Goal: Task Accomplishment & Management: Use online tool/utility

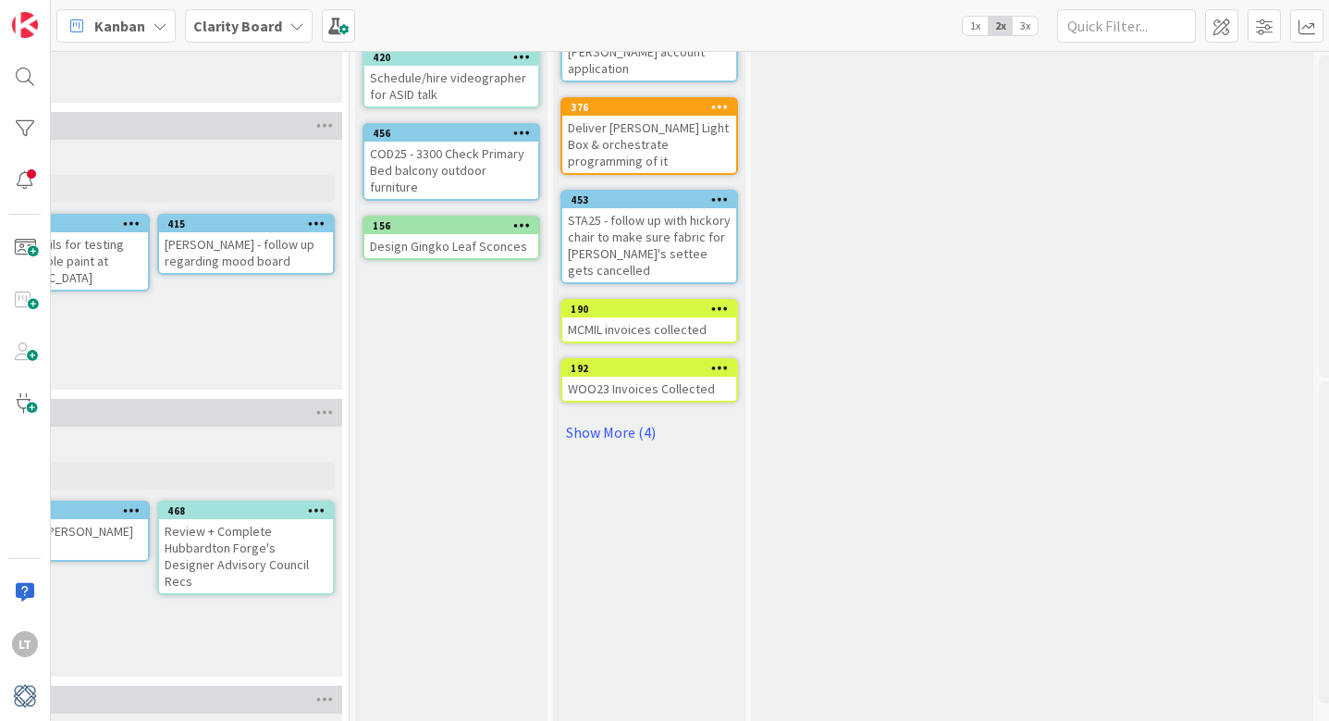
scroll to position [604, 1834]
click at [619, 416] on link "Show More (4)" at bounding box center [651, 431] width 178 height 30
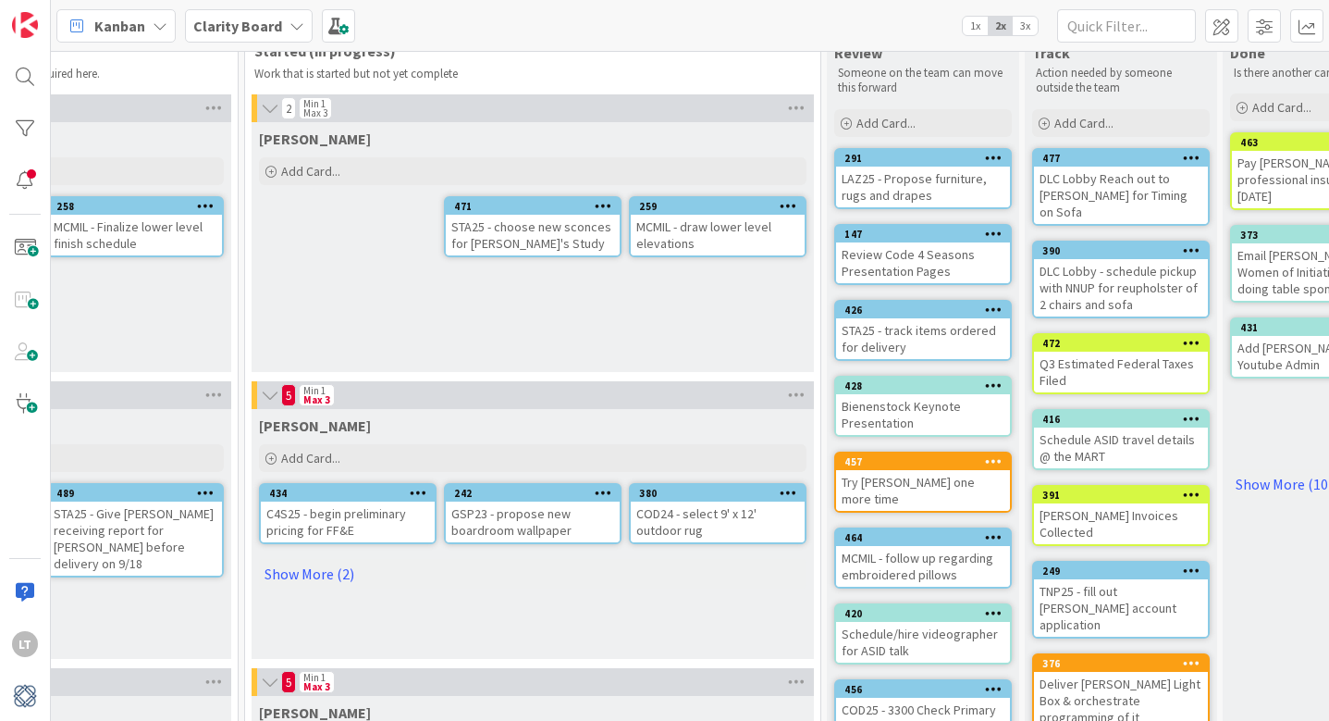
scroll to position [47, 1393]
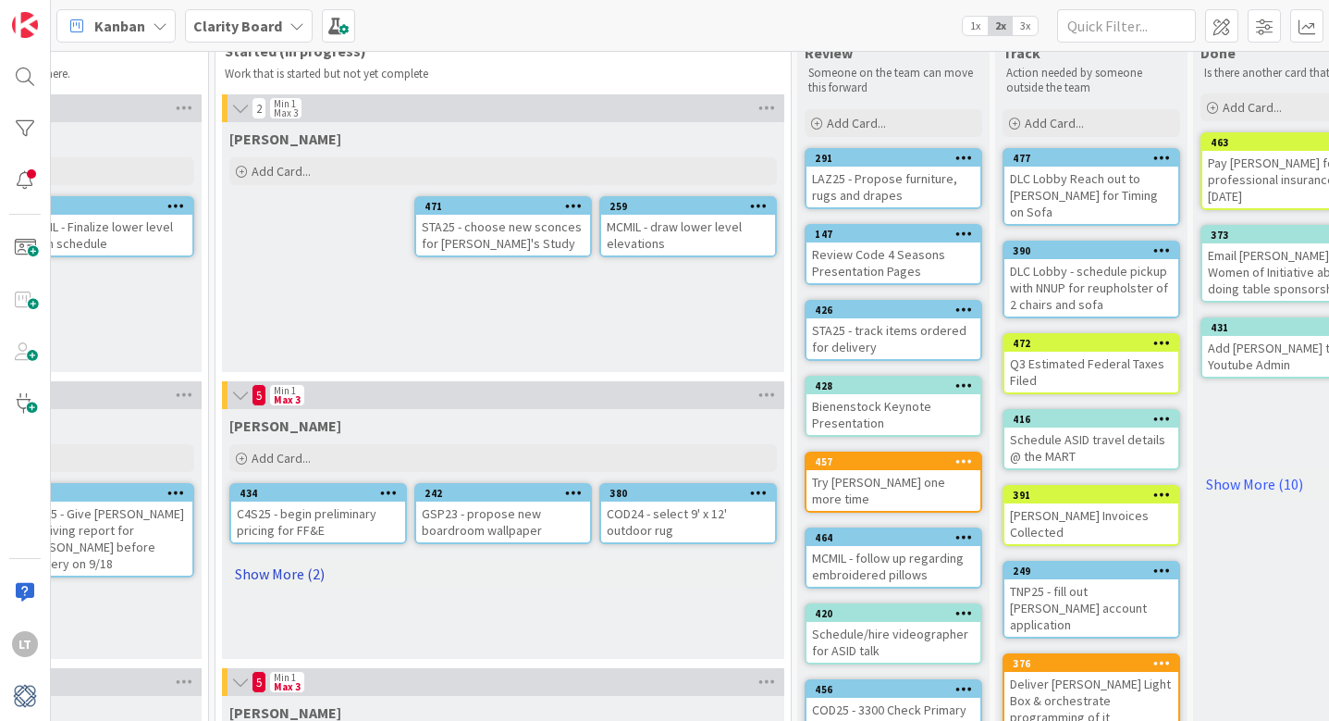
click at [262, 571] on link "Show More (2)" at bounding box center [503, 574] width 548 height 30
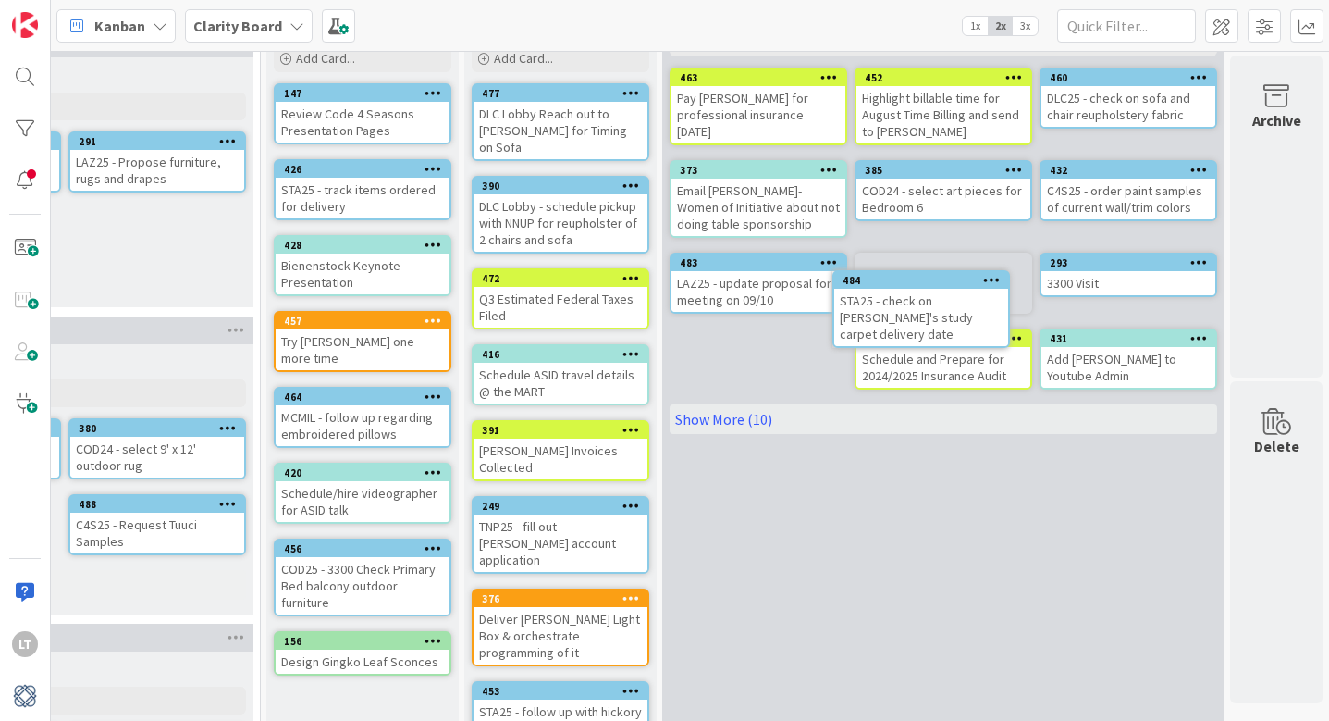
scroll to position [90, 1924]
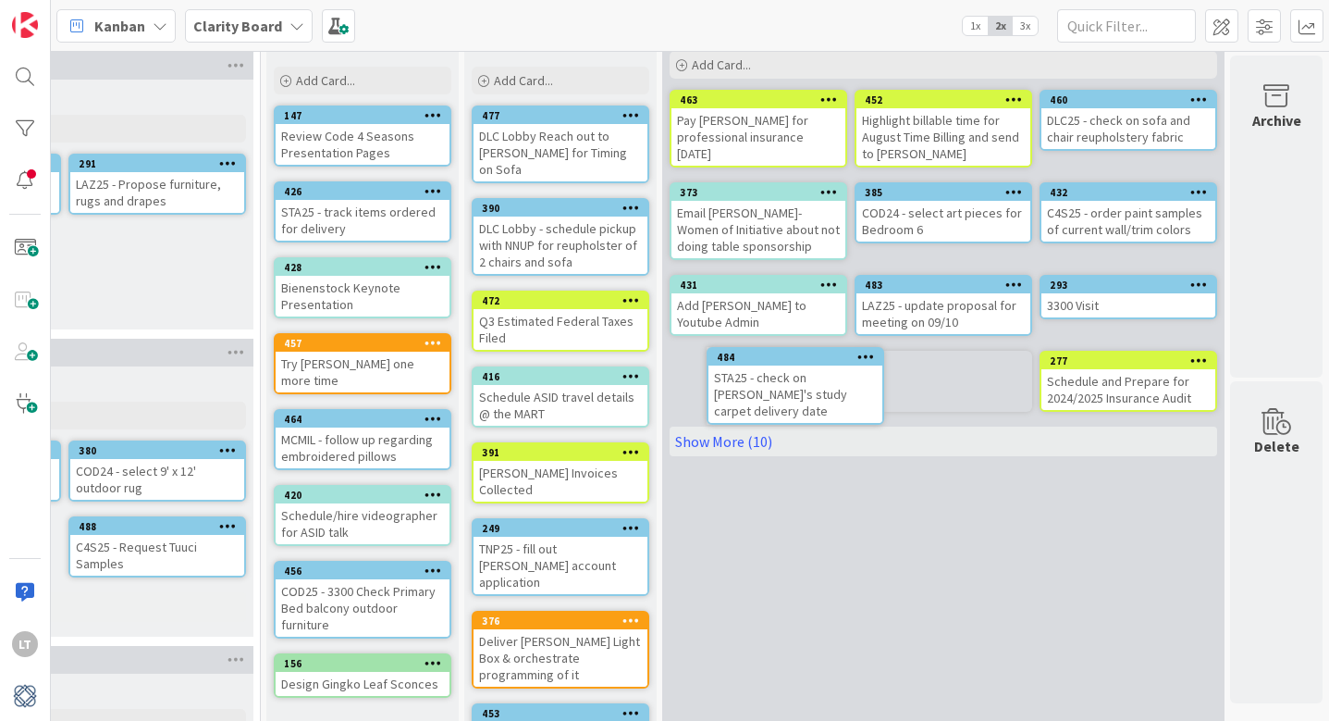
drag, startPoint x: 628, startPoint y: 380, endPoint x: 670, endPoint y: 378, distance: 41.7
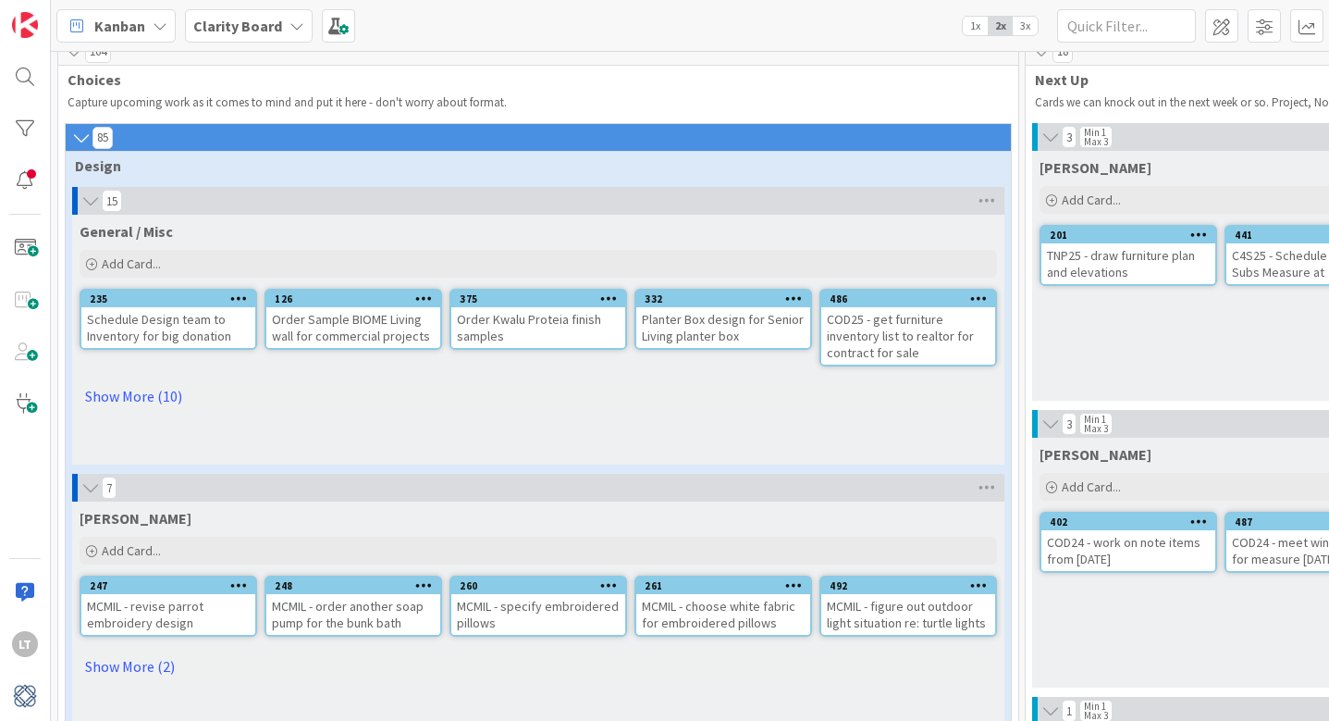
scroll to position [19, 0]
click at [110, 390] on link "Show More (10)" at bounding box center [539, 395] width 918 height 30
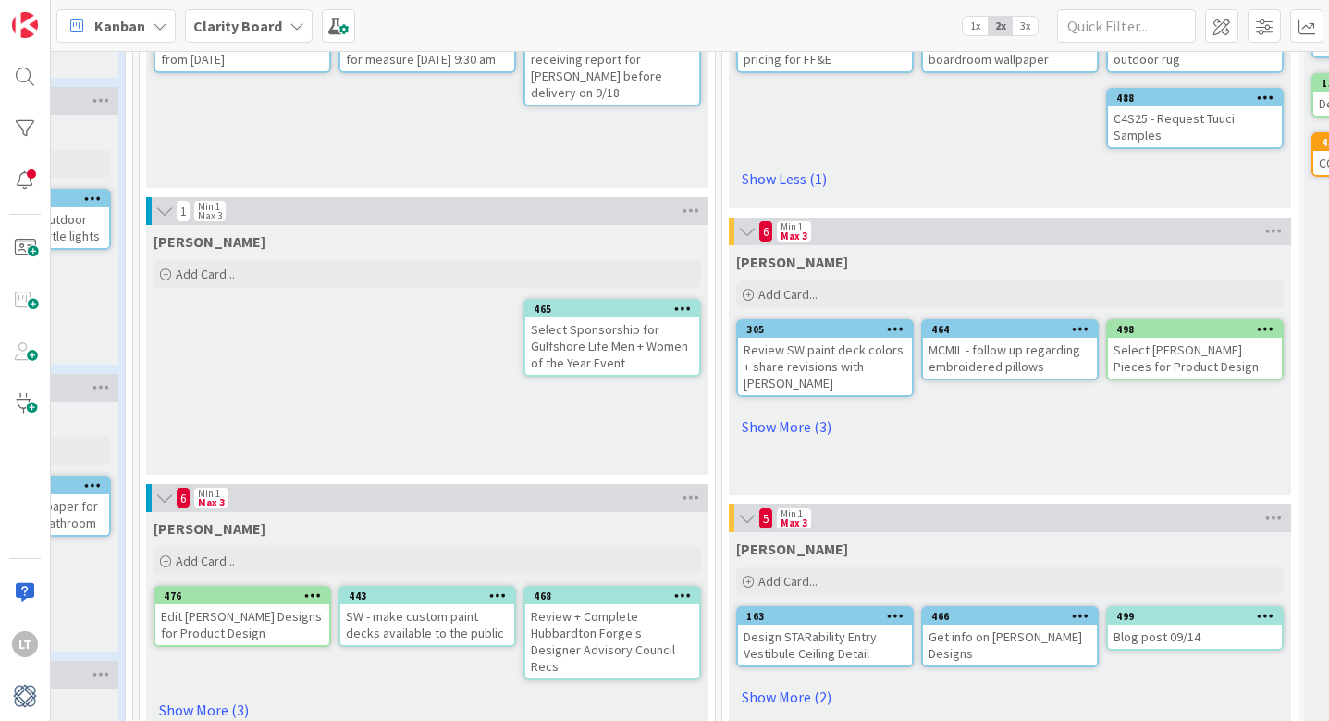
scroll to position [497, 886]
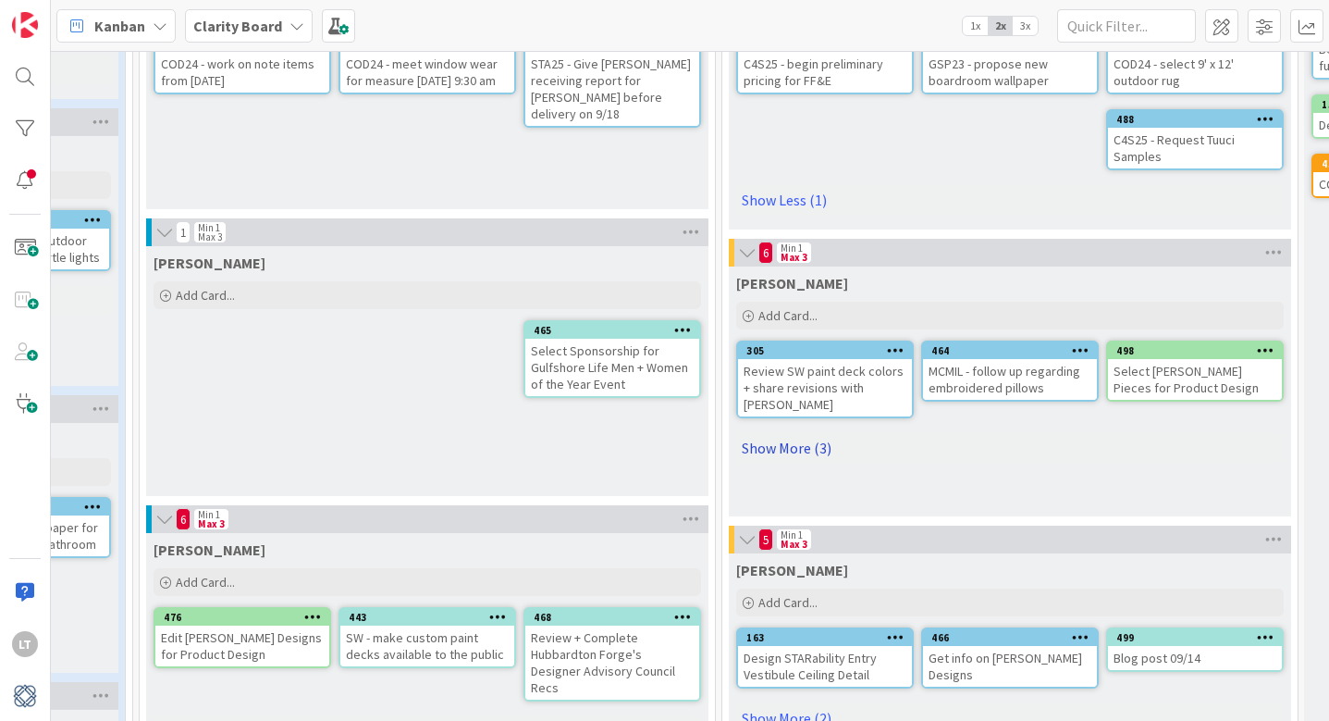
click at [782, 433] on link "Show More (3)" at bounding box center [1010, 448] width 548 height 30
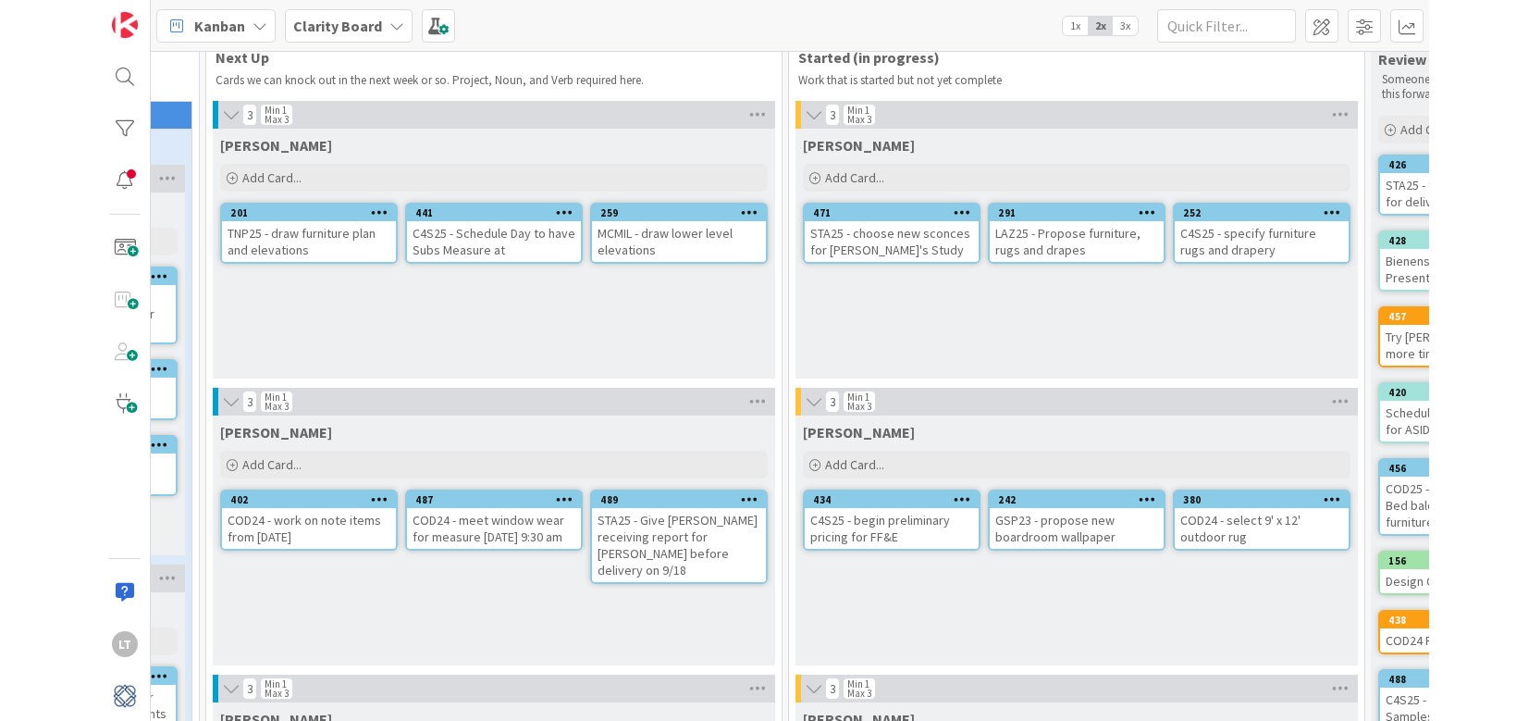
scroll to position [41, 919]
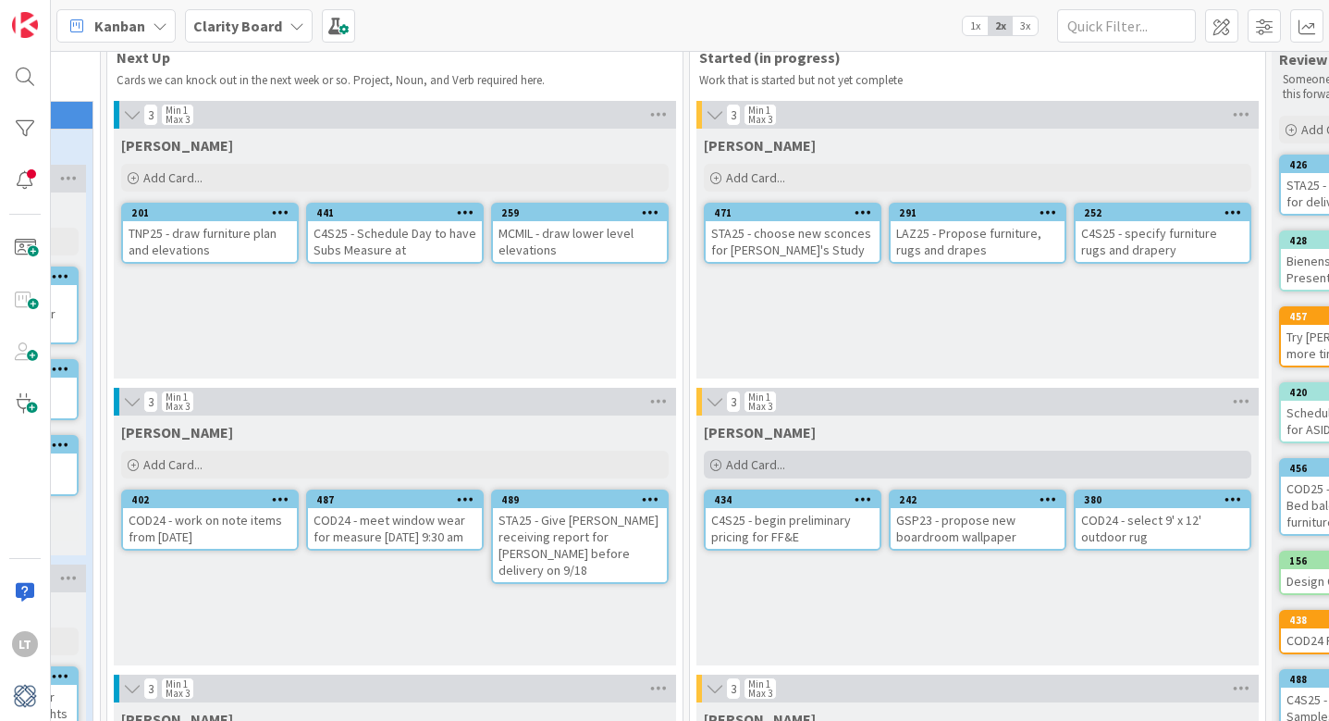
click at [768, 461] on span "Add Card..." at bounding box center [755, 464] width 59 height 17
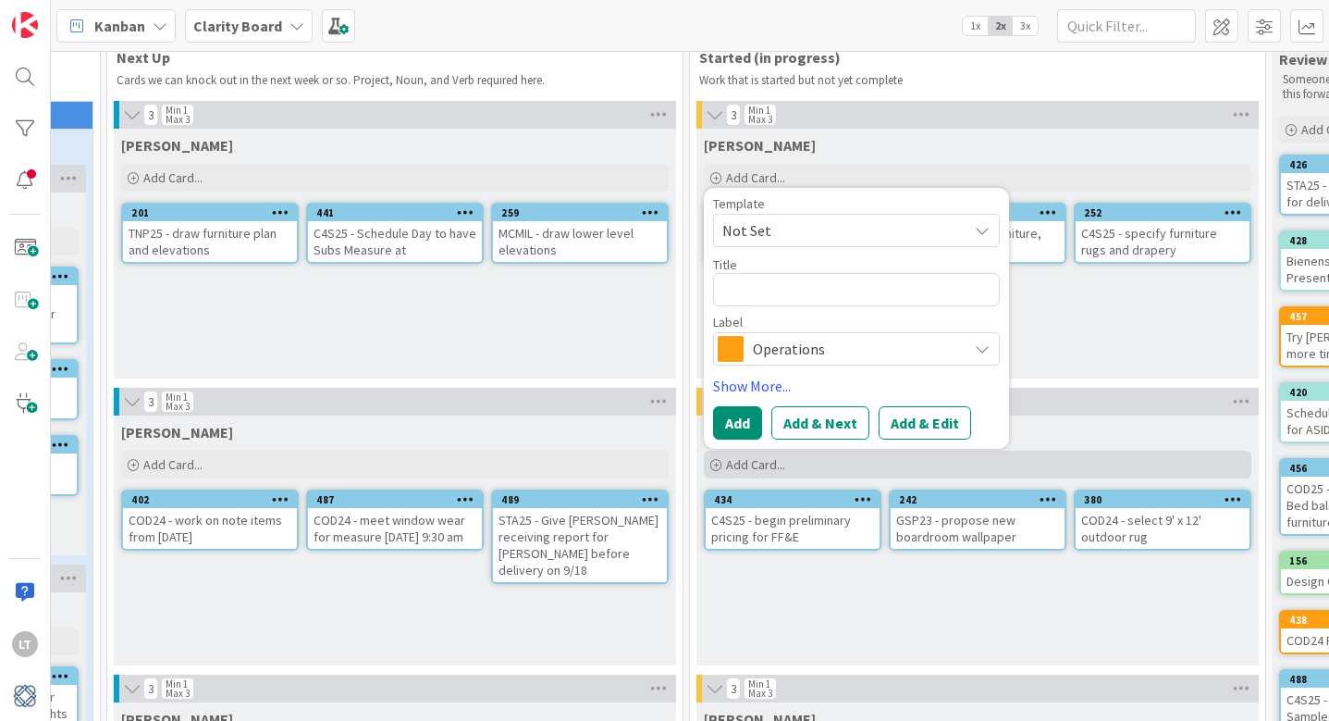
type textarea "x"
type textarea "f"
type textarea "x"
type textarea "M"
type textarea "x"
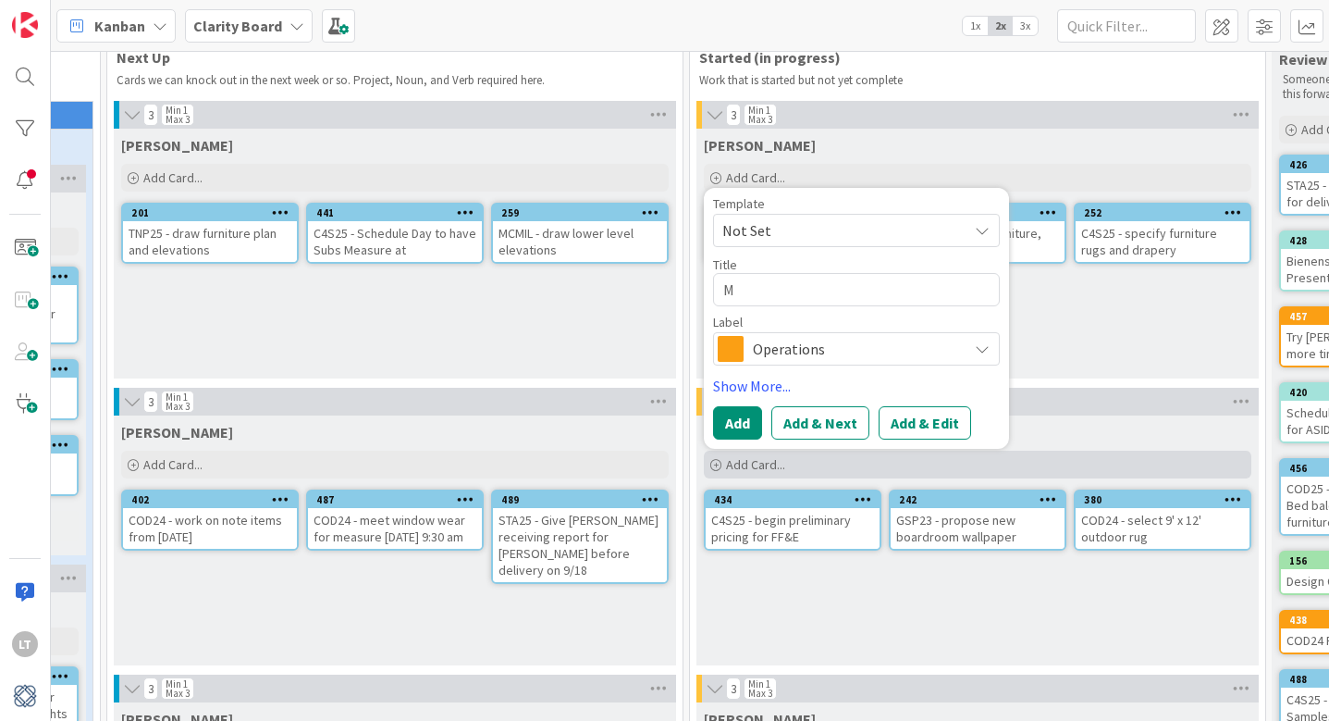
type textarea "MC"
type textarea "x"
type textarea "MCM"
type textarea "x"
type textarea "MCMI"
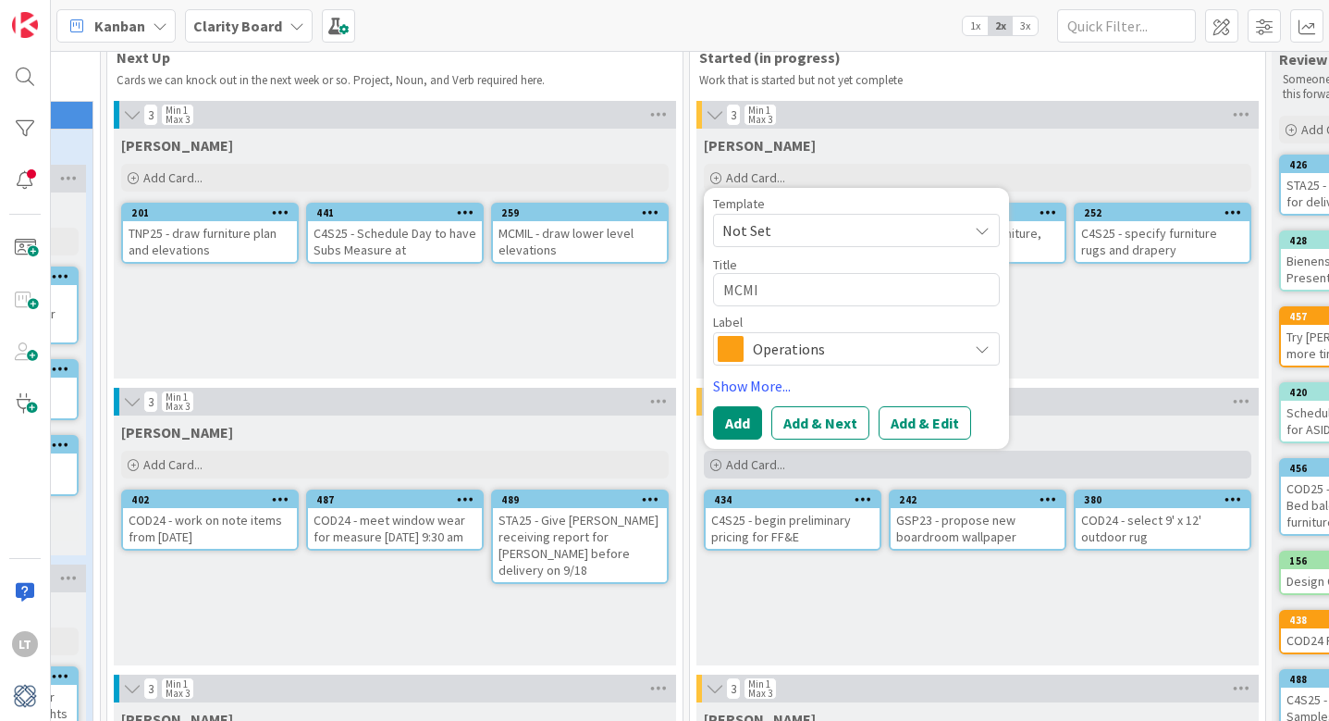
type textarea "x"
type textarea "MCMIL"
type textarea "x"
type textarea "MCMIL"
type textarea "x"
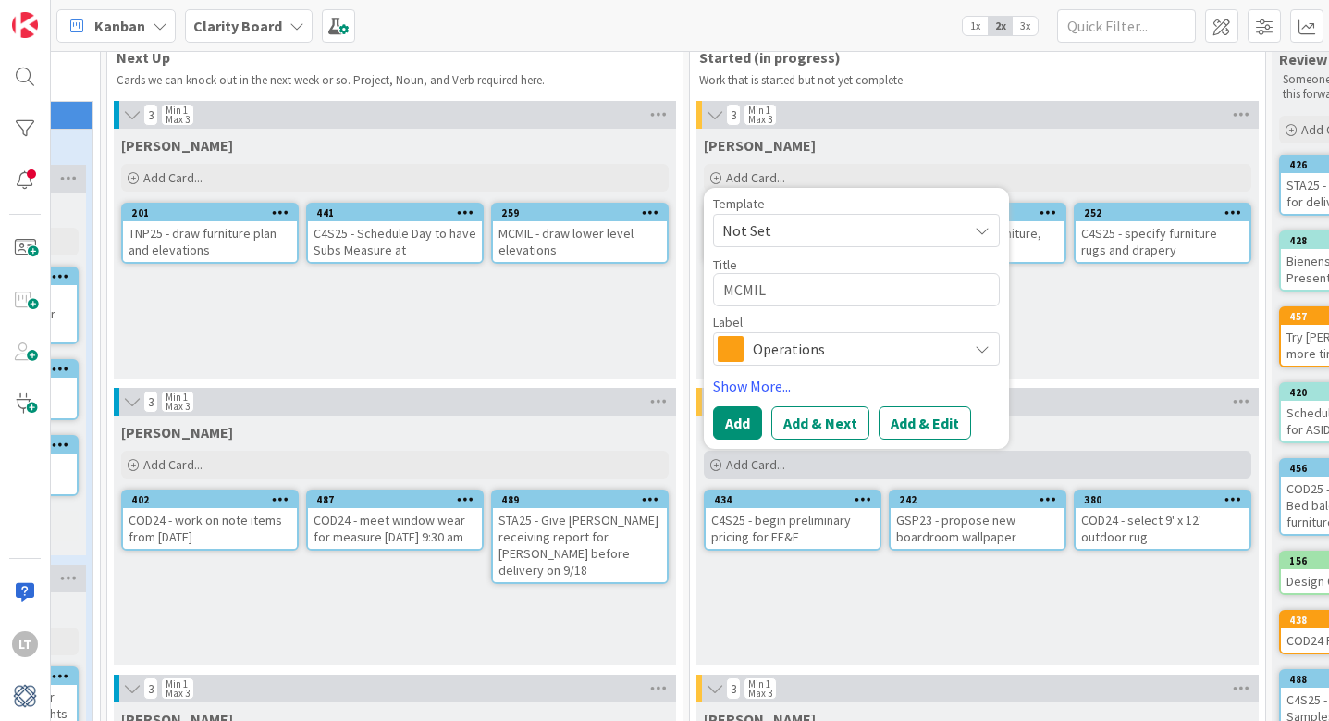
type textarea "MCMIL -"
type textarea "x"
type textarea "MCMIL -"
type textarea "x"
type textarea "MCMIL - f"
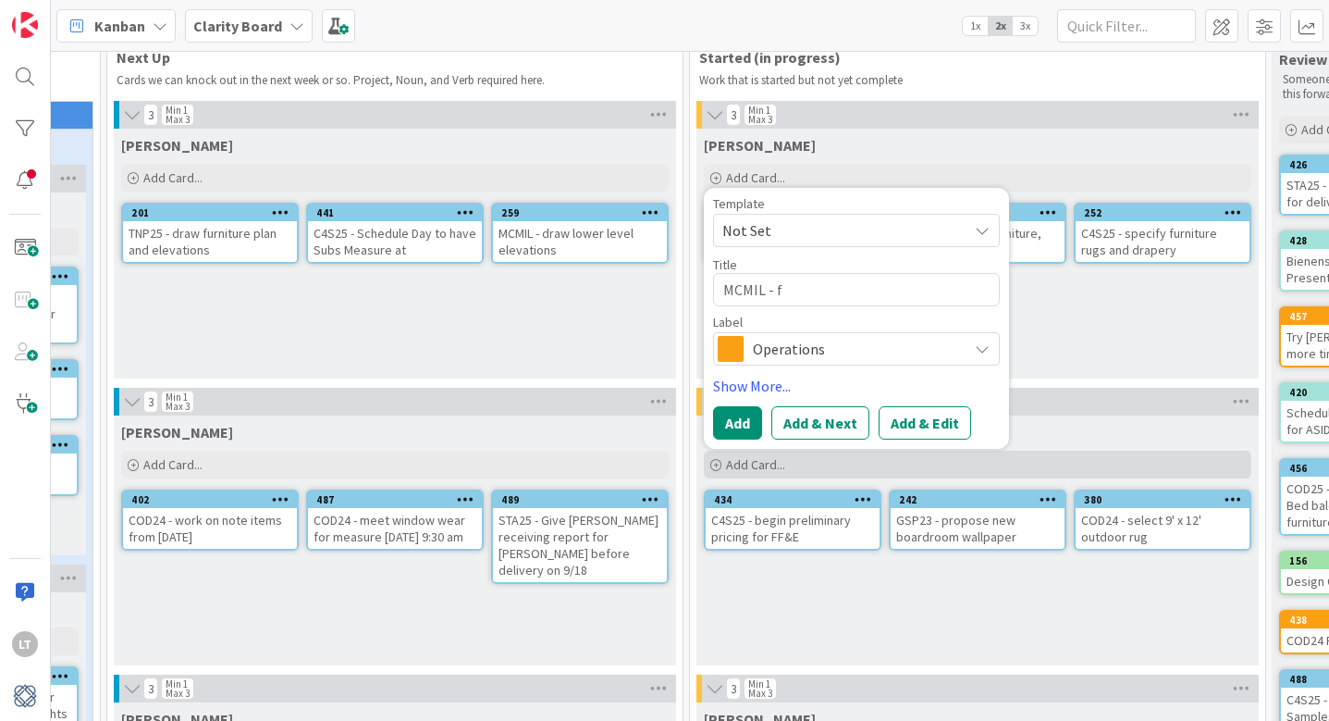
type textarea "x"
type textarea "MCMIL - fi"
type textarea "x"
type textarea "MCMIL - fin"
type textarea "x"
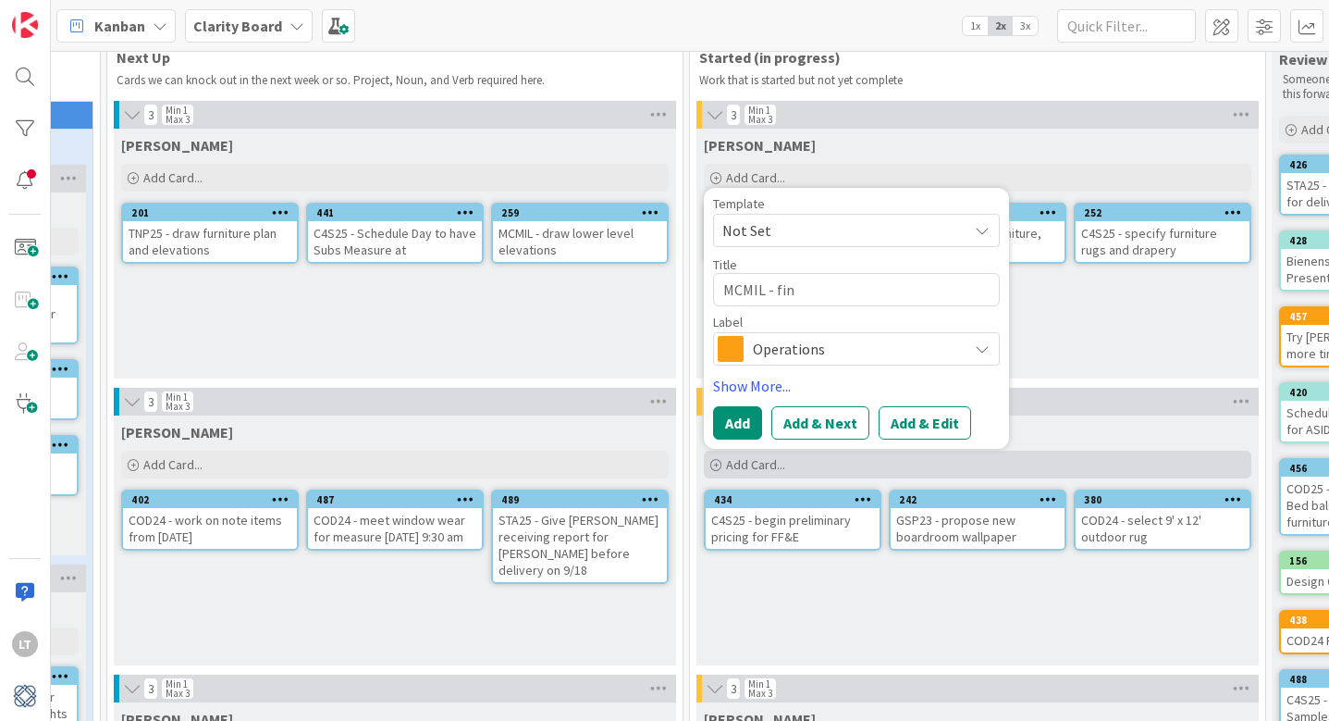
type textarea "MCMIL - find"
type textarea "x"
type textarea "MCMIL - fin"
type textarea "x"
type textarea "MCMIL - fin"
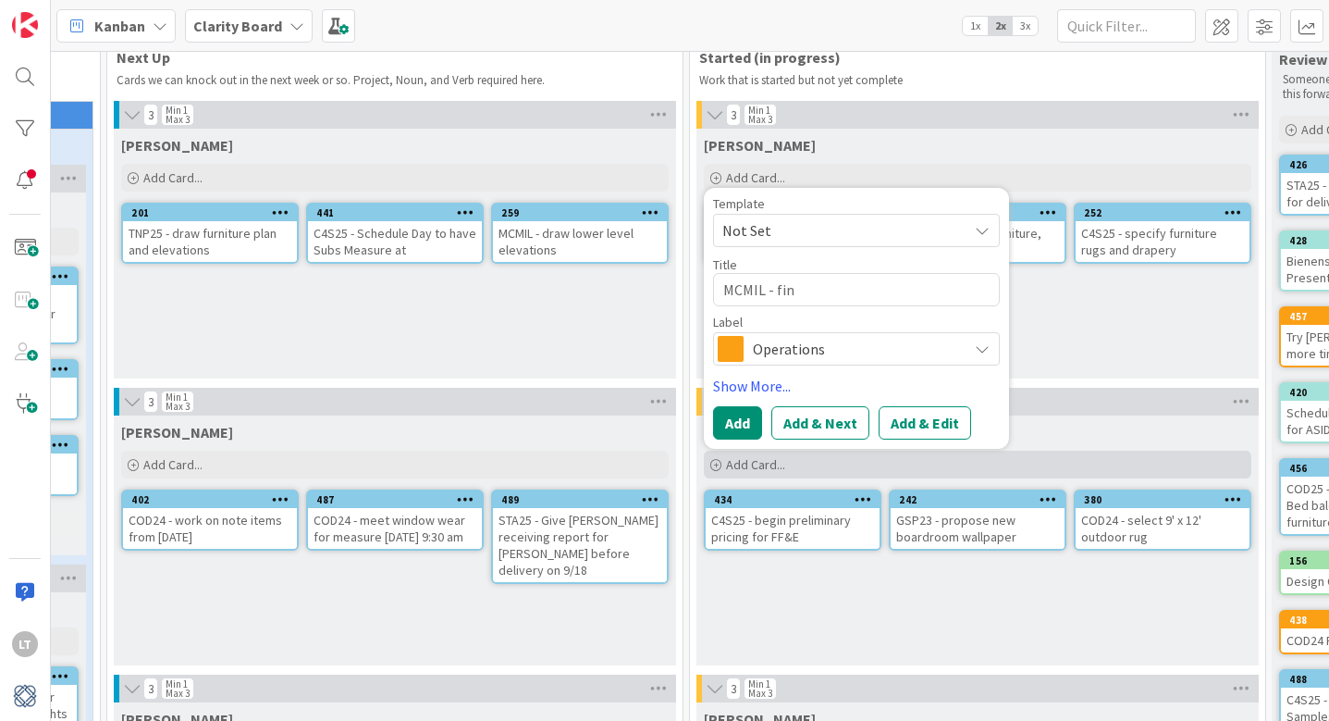
type textarea "x"
type textarea "MCMIL - fin o"
type textarea "x"
type textarea "MCMIL - fin"
type textarea "x"
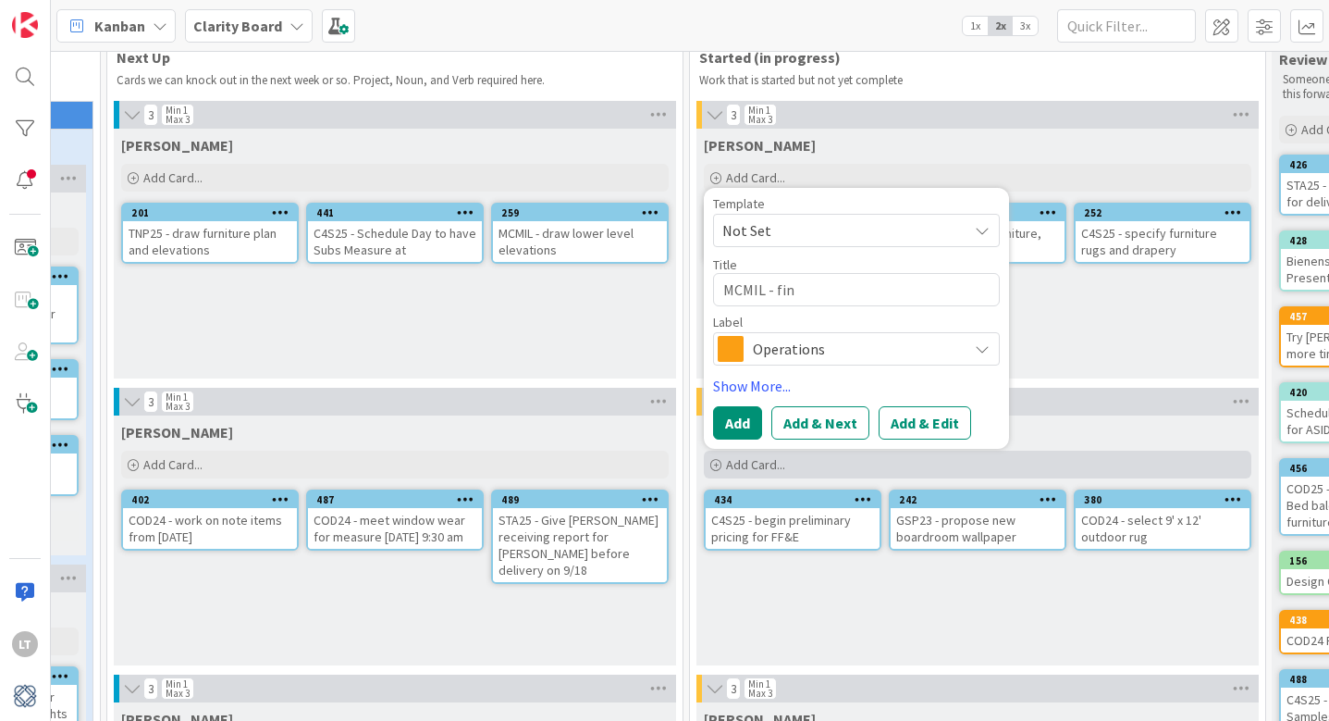
type textarea "MCMIL - fin"
type textarea "x"
type textarea "MCMIL - find"
type textarea "x"
type textarea "MCMIL - find"
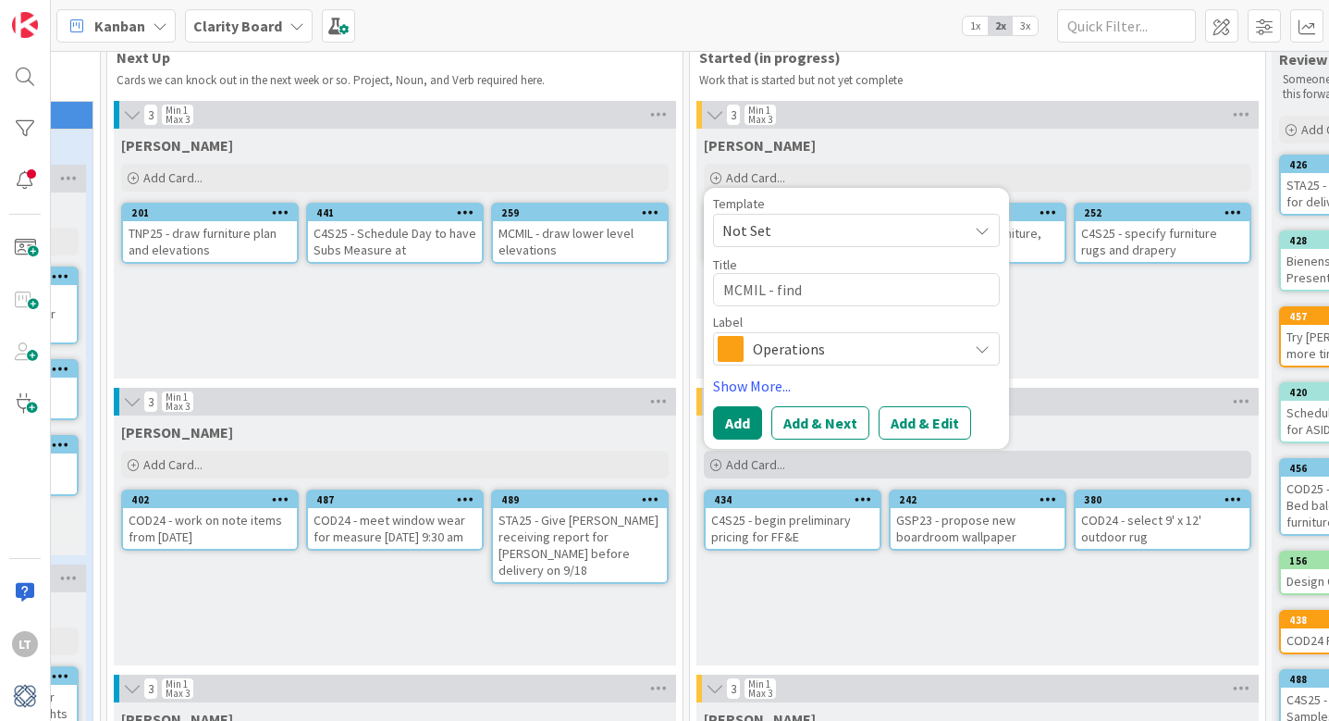
type textarea "x"
type textarea "MCMIL - find p"
type textarea "x"
type textarea "MCMIL - find pu"
type textarea "x"
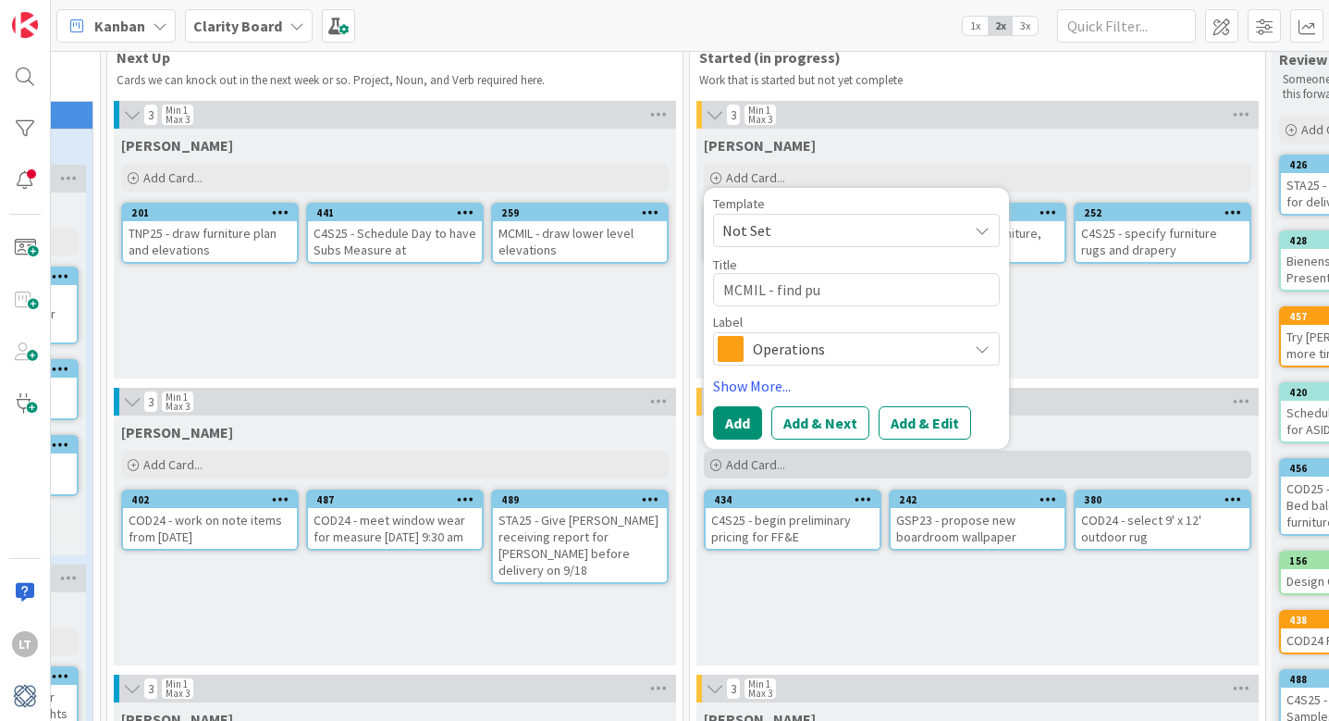
type textarea "MCMIL - find puo"
type textarea "x"
type textarea "MCMIL - find pu"
type textarea "x"
type textarea "MCMIL - find p"
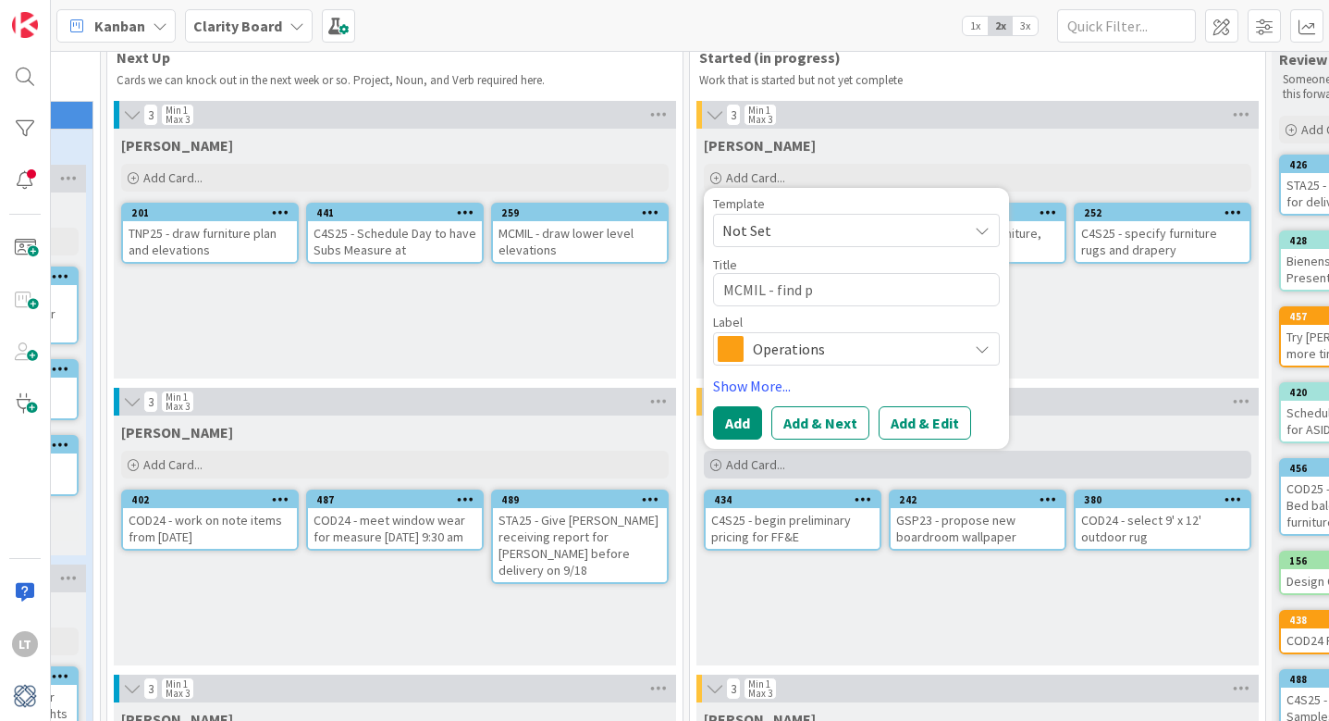
type textarea "x"
type textarea "MCMIL - find"
type textarea "x"
type textarea "MCMIL - find o"
type textarea "x"
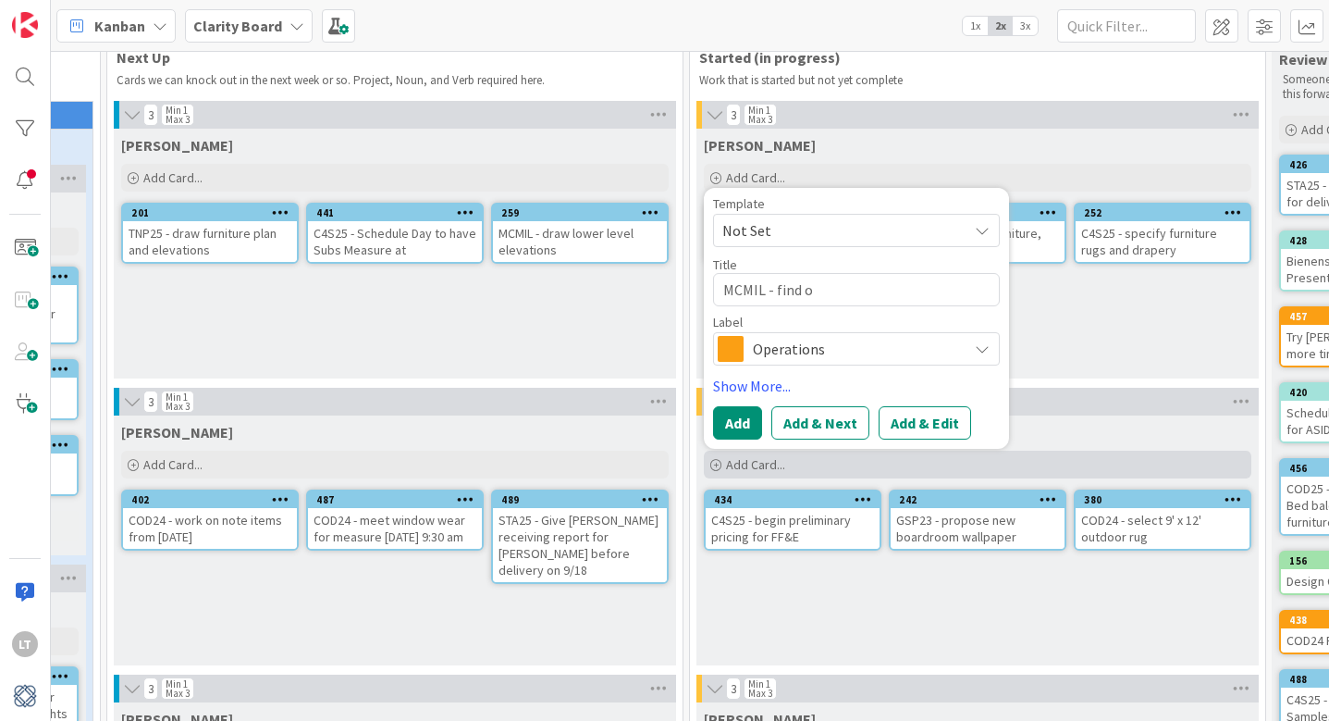
type textarea "MCMIL - find ou"
type textarea "x"
type textarea "MCMIL - find out"
type textarea "x"
type textarea "MCMIL - find out"
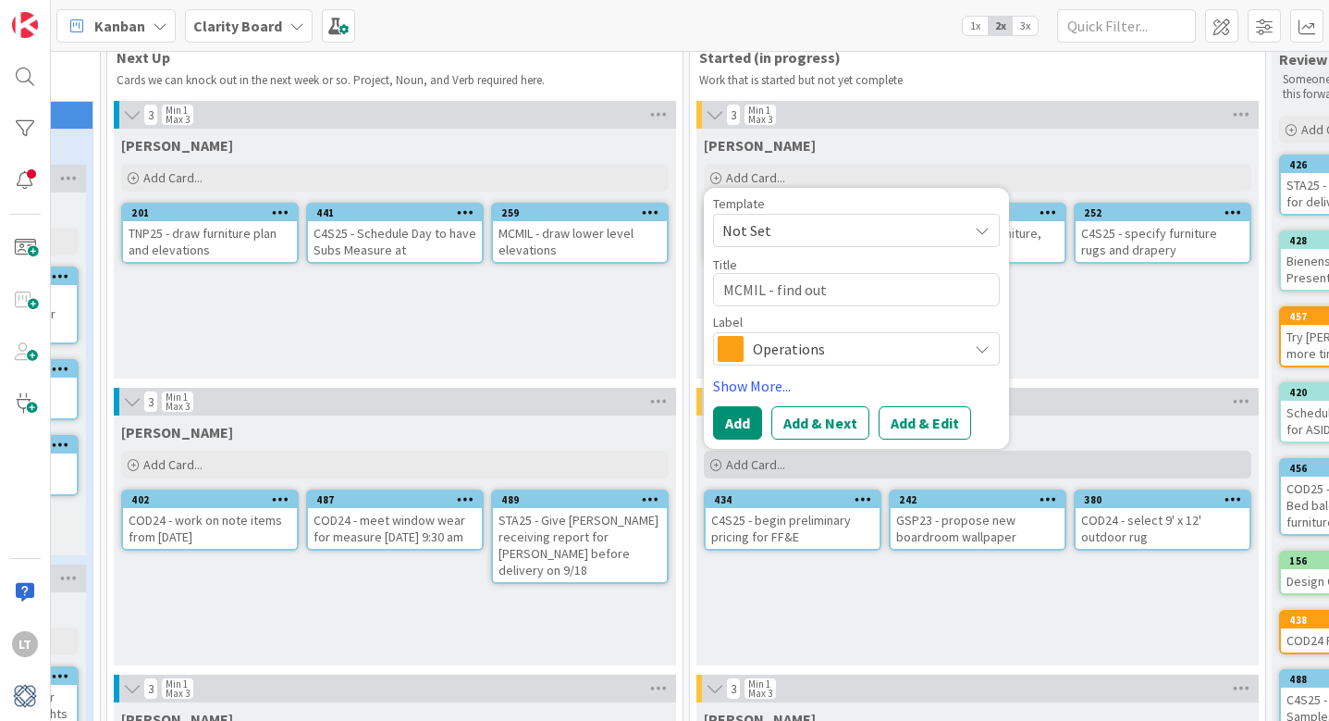
type textarea "x"
type textarea "MCMIL - find out p"
type textarea "x"
type textarea "MCMIL - find out pr"
type textarea "x"
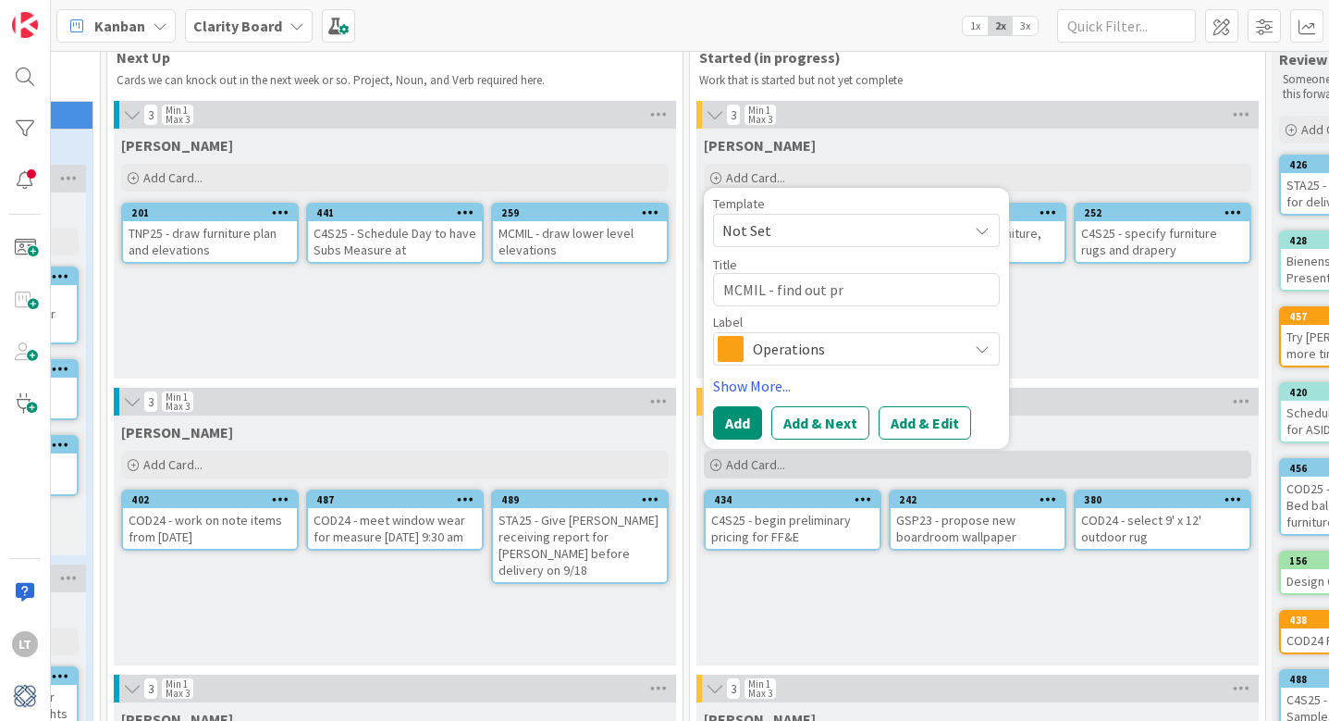
type textarea "MCMIL - find out pri"
type textarea "x"
type textarea "MCMIL - find out pric"
type textarea "x"
type textarea "MCMIL - find out price"
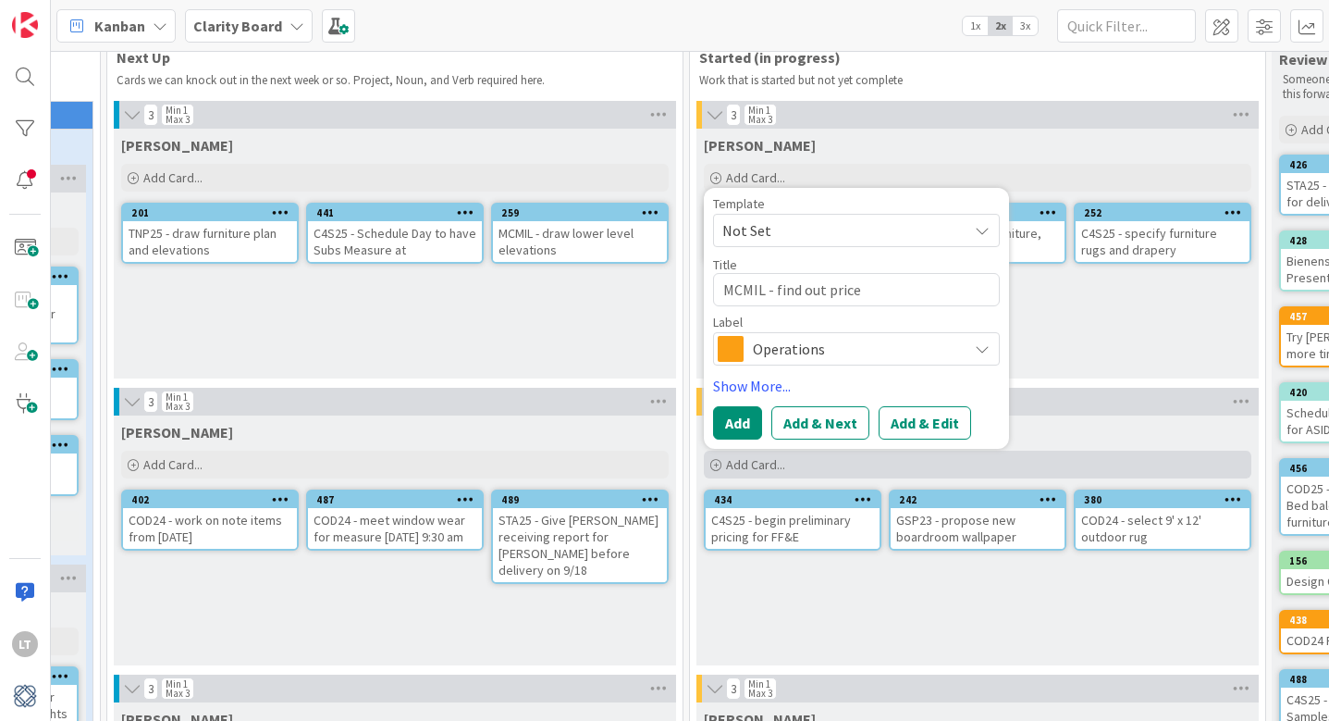
type textarea "x"
type textarea "MCMIL - find out price"
type textarea "x"
type textarea "MCMIL - find out price o"
type textarea "x"
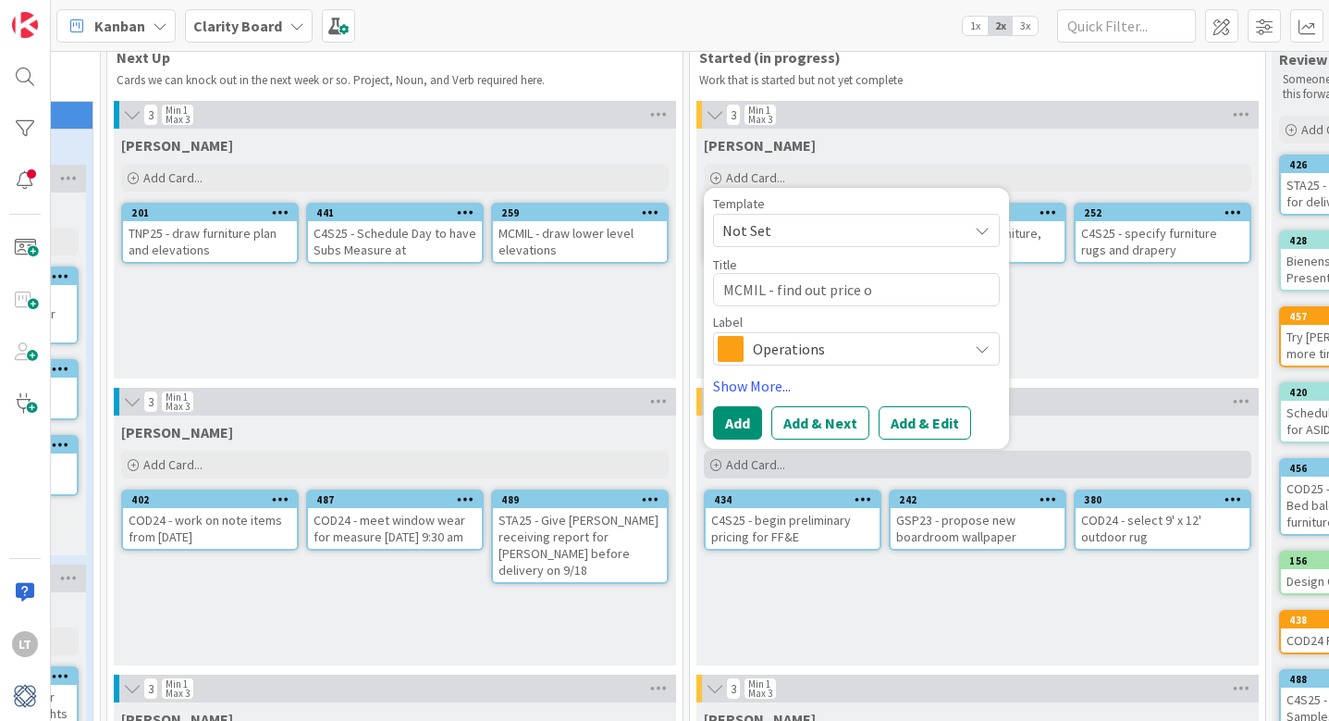
type textarea "MCMIL - find out price of"
type textarea "x"
type textarea "MCMIL - find out price of"
type textarea "x"
type textarea "MCMIL - find out price of n"
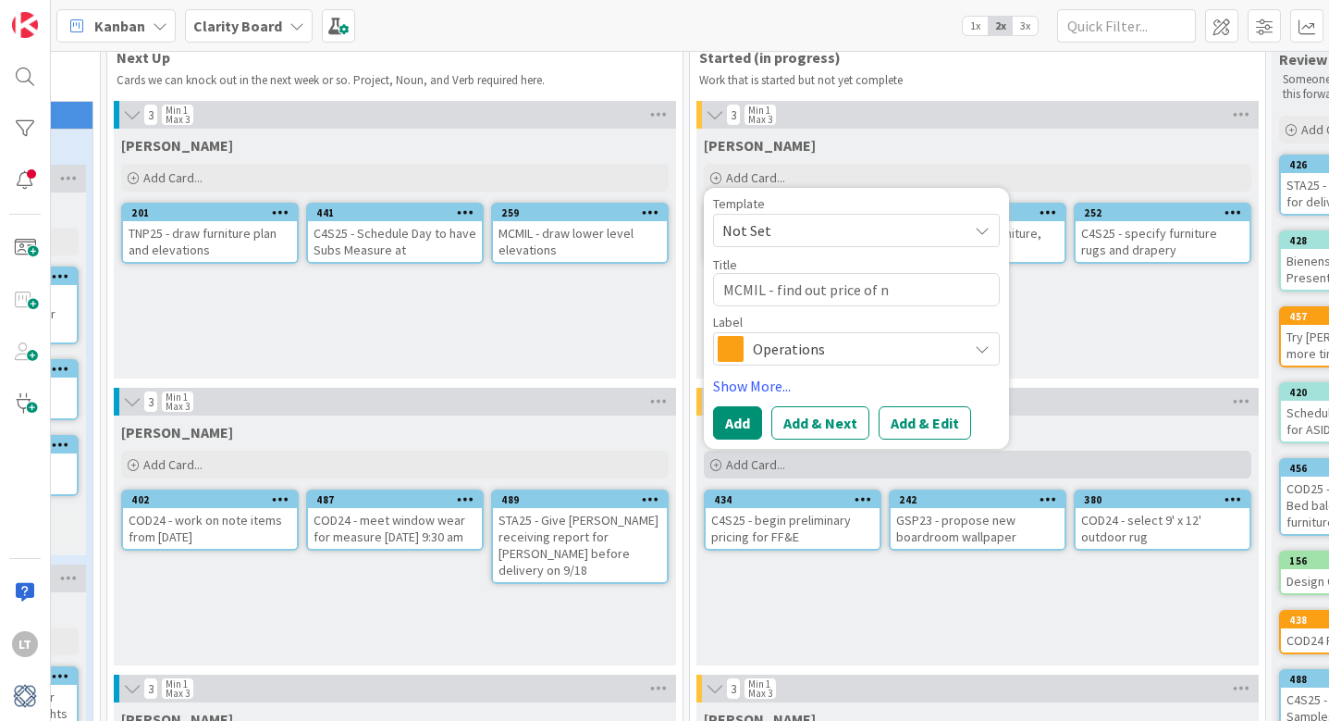
type textarea "x"
type textarea "MCMIL - find out price of ne"
type textarea "x"
type textarea "MCMIL - find out price of new"
type textarea "x"
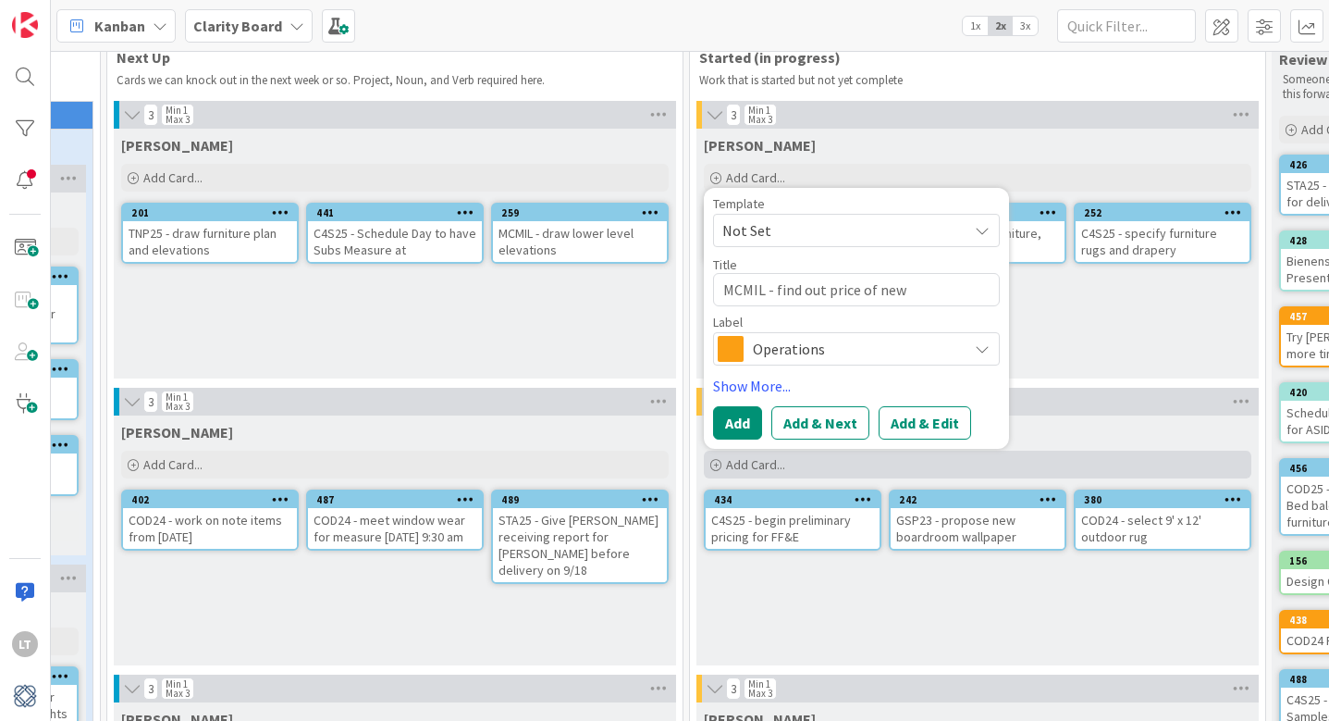
type textarea "MCMIL - find out price of new"
type textarea "x"
type textarea "MCMIL - find out price of new c"
type textarea "x"
type textarea "MCMIL - find out price of new co"
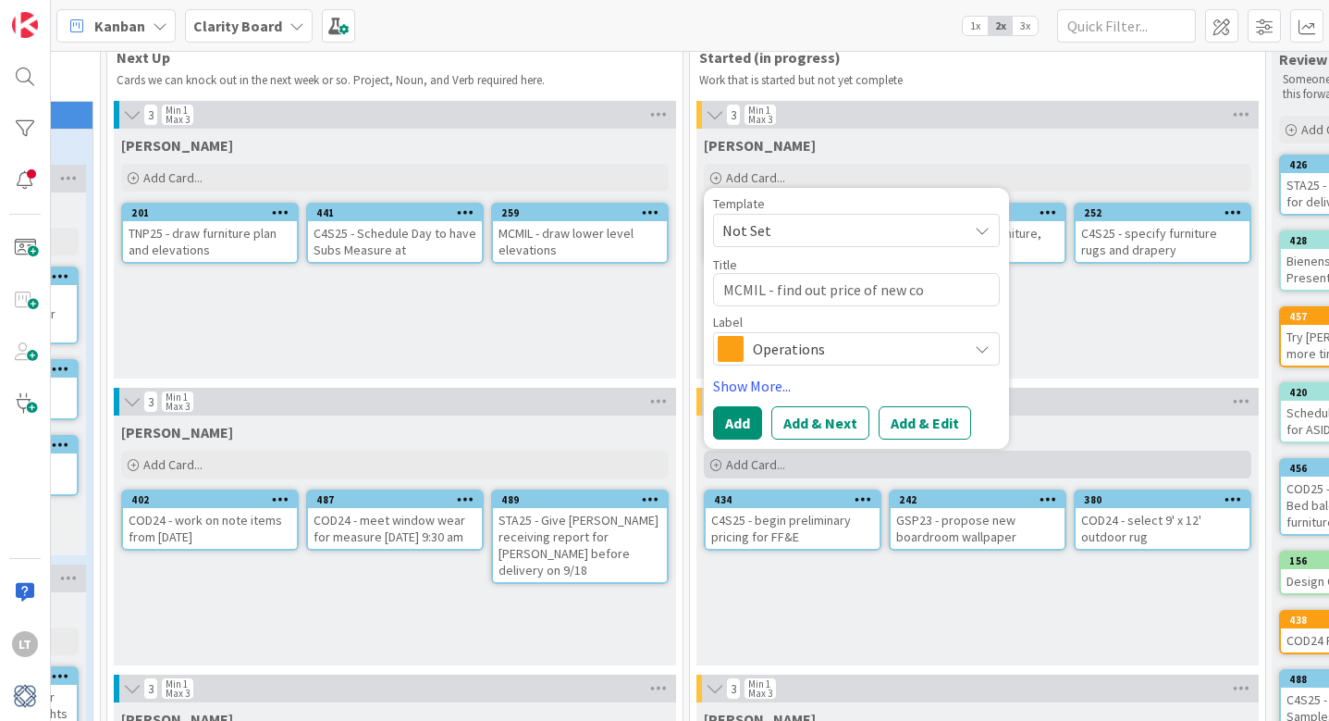
type textarea "x"
type textarea "MCMIL - find out price of new con"
type textarea "x"
type textarea "MCMIL - find out price of new conf"
type textarea "x"
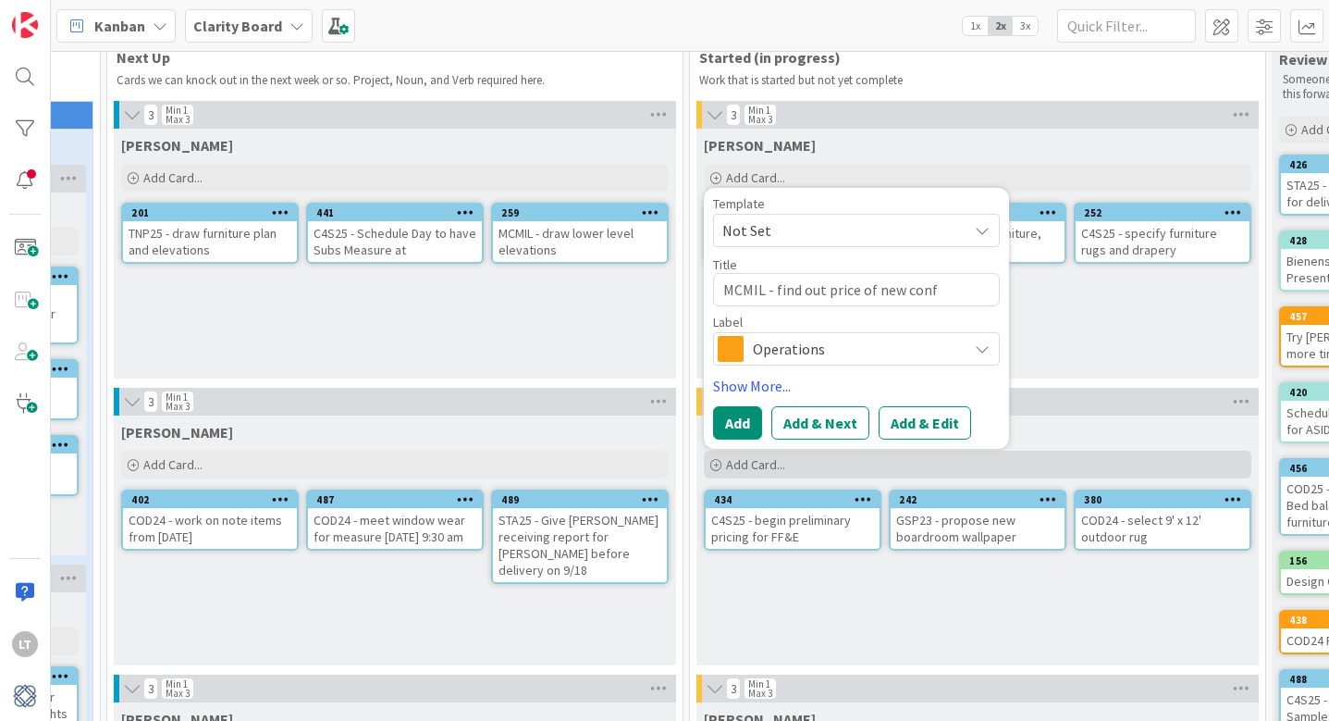
type textarea "MCMIL - find out price of new confi"
type textarea "x"
type textarea "MCMIL - find out price of new config"
type textarea "x"
type textarea "MCMIL - find out price of new configu"
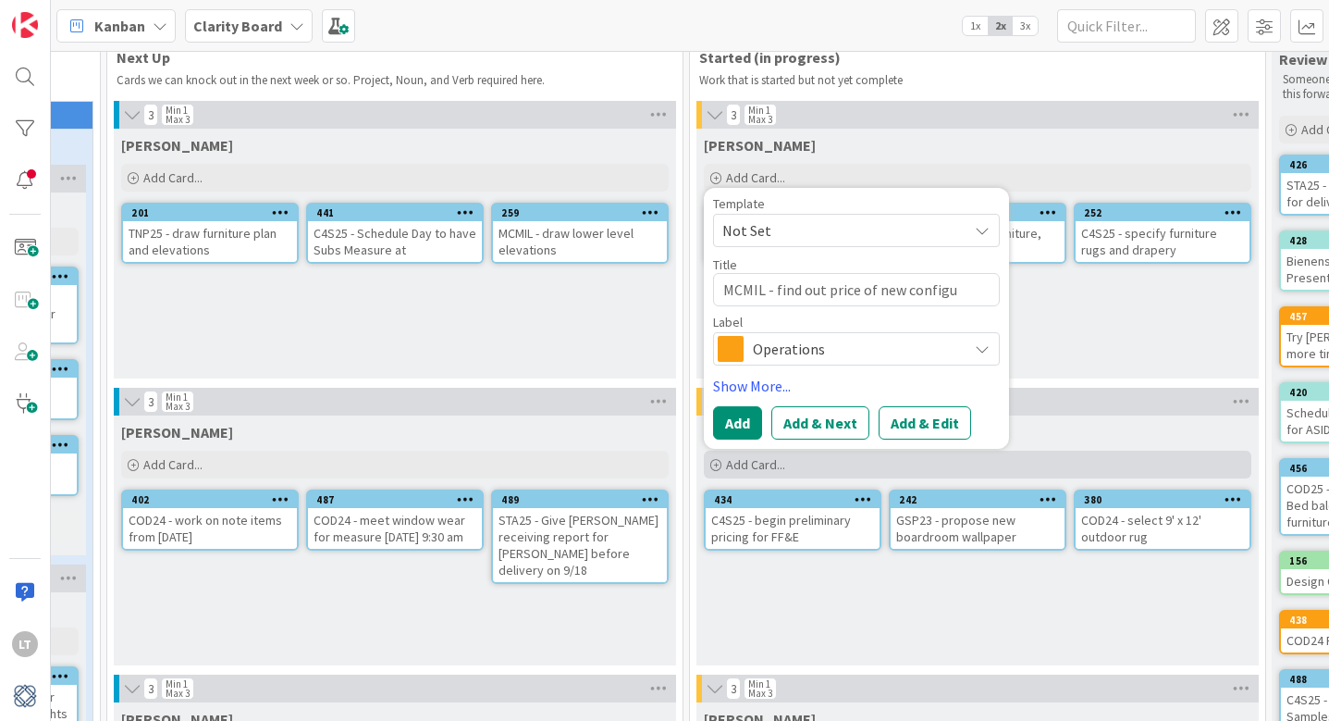
type textarea "x"
type textarea "MCMIL - find out price of new configur"
type textarea "x"
type textarea "MCMIL - find out price of new configura"
type textarea "x"
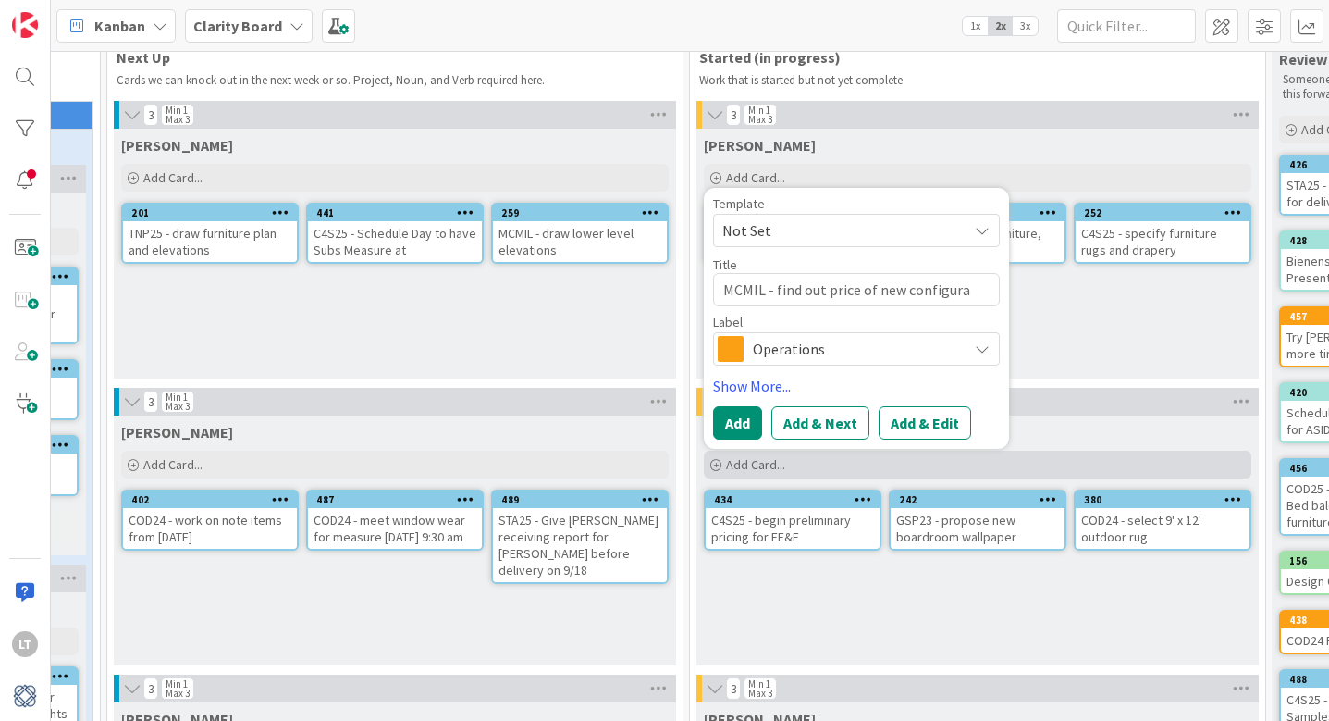
type textarea "MCMIL - find out price of new configurat"
type textarea "x"
type textarea "MCMIL - find out price of new configurati"
type textarea "x"
type textarea "MCMIL - find out price of new configuratio"
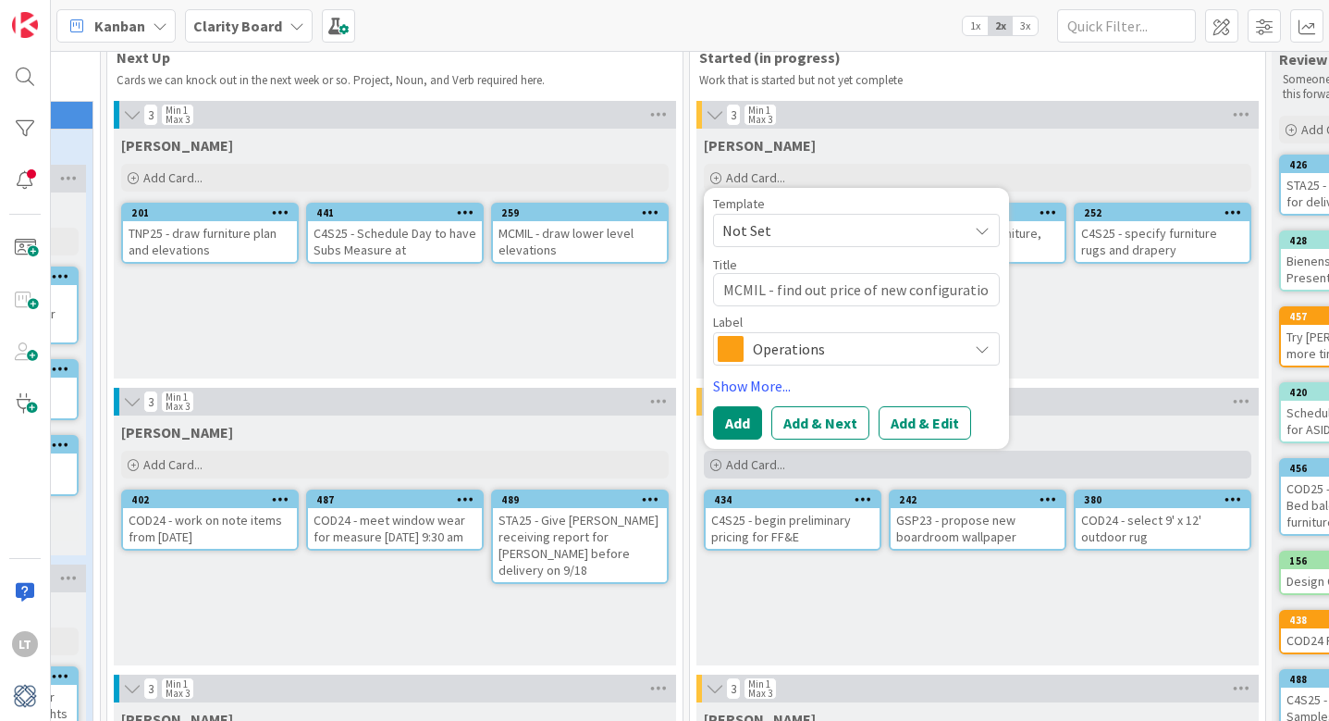
type textarea "x"
type textarea "MCMIL - find out price of new configuration"
type textarea "x"
type textarea "MCMIL - find out price of new configuration"
type textarea "x"
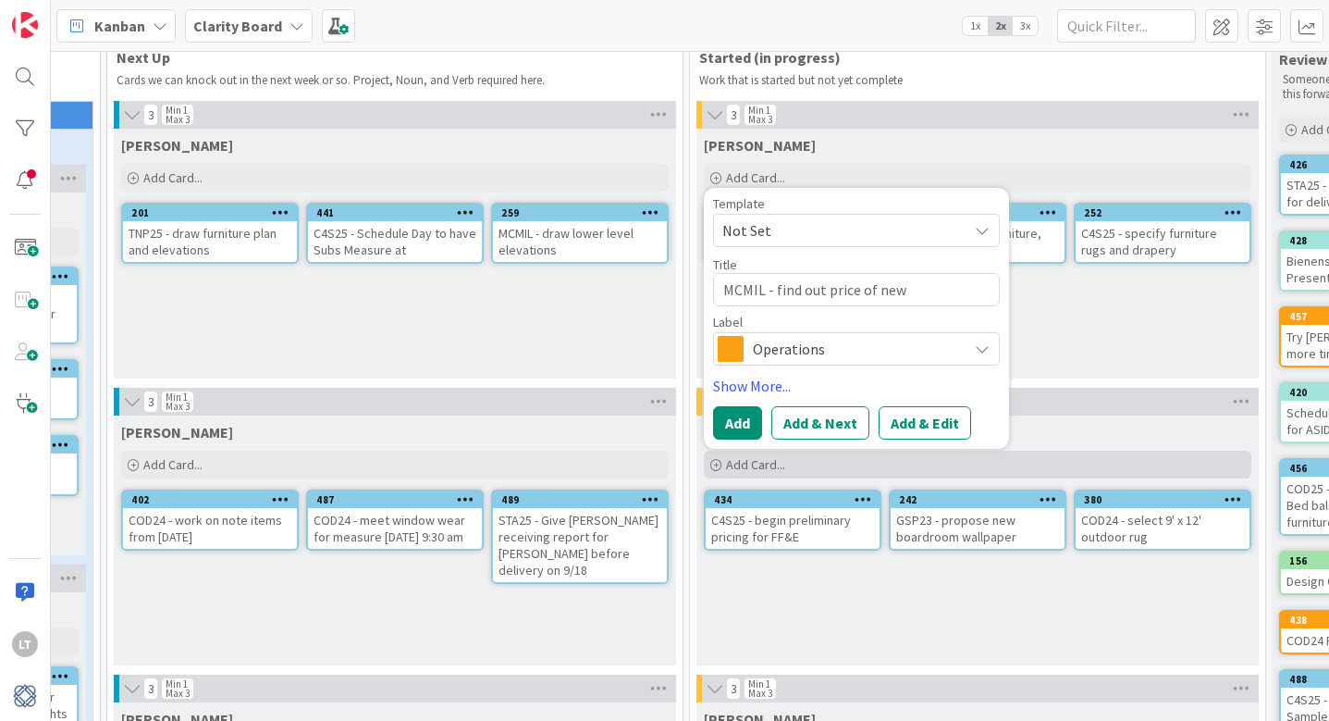
type textarea "MCMIL - find out price of new configuration o"
type textarea "x"
type textarea "MCMIL - find out price of new configuration of"
type textarea "x"
type textarea "MCMIL - find out price of new configuration of"
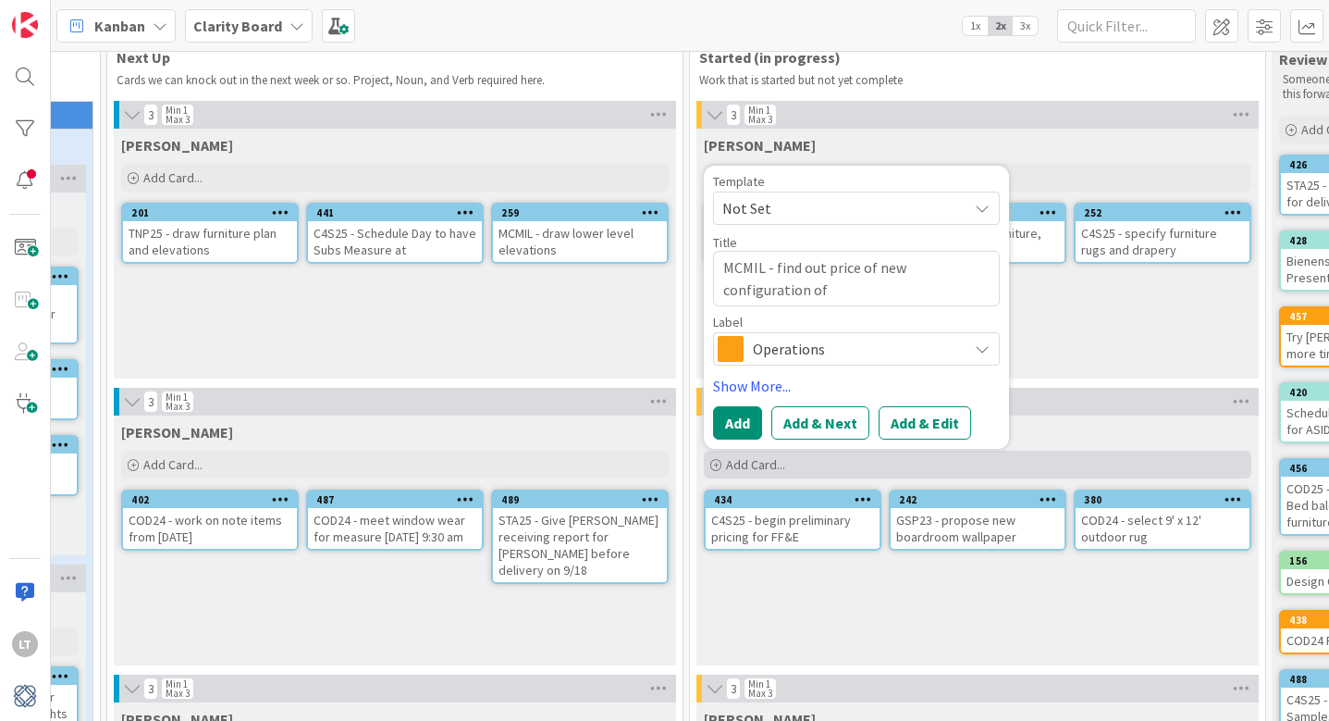
type textarea "x"
type textarea "MCMIL - find out price of new configuration of T"
type textarea "x"
type textarea "MCMIL - find out price of new configuration of Tu"
type textarea "x"
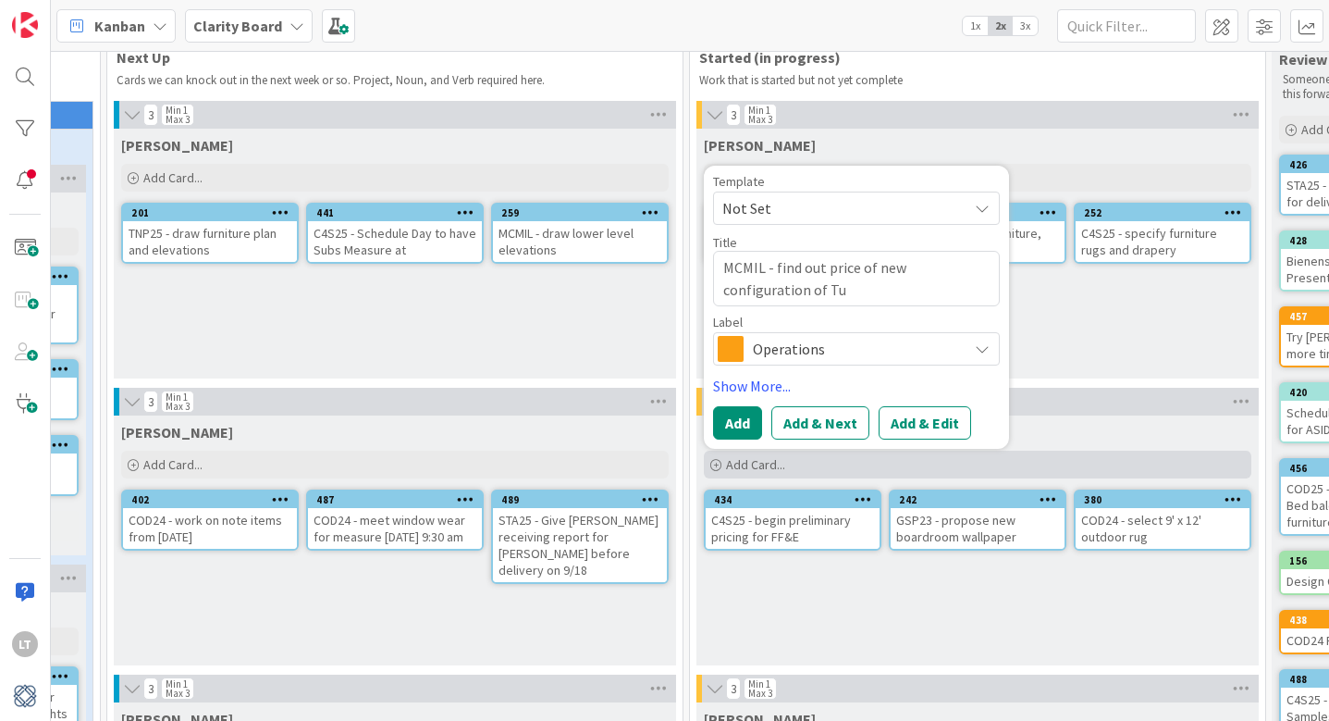
type textarea "MCMIL - find out price of new configuration of Tuu"
type textarea "x"
type textarea "MCMIL - find out price of new configuration of Tuuc"
type textarea "x"
type textarea "MCMIL - find out price of new configuration of Tuuci"
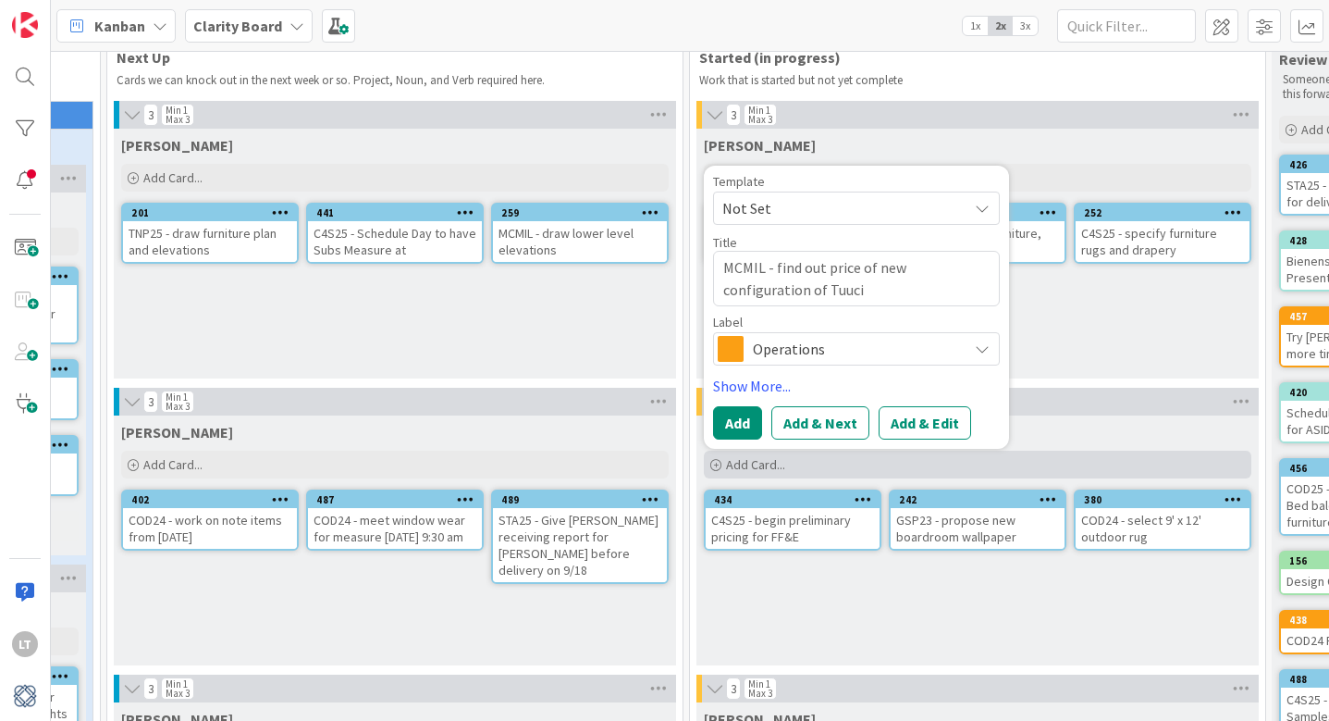
type textarea "x"
type textarea "MCMIL - find out price of new configuration of Touch"
type textarea "x"
type textarea "MCMIL - find out price of new configuration of Touch o"
type textarea "x"
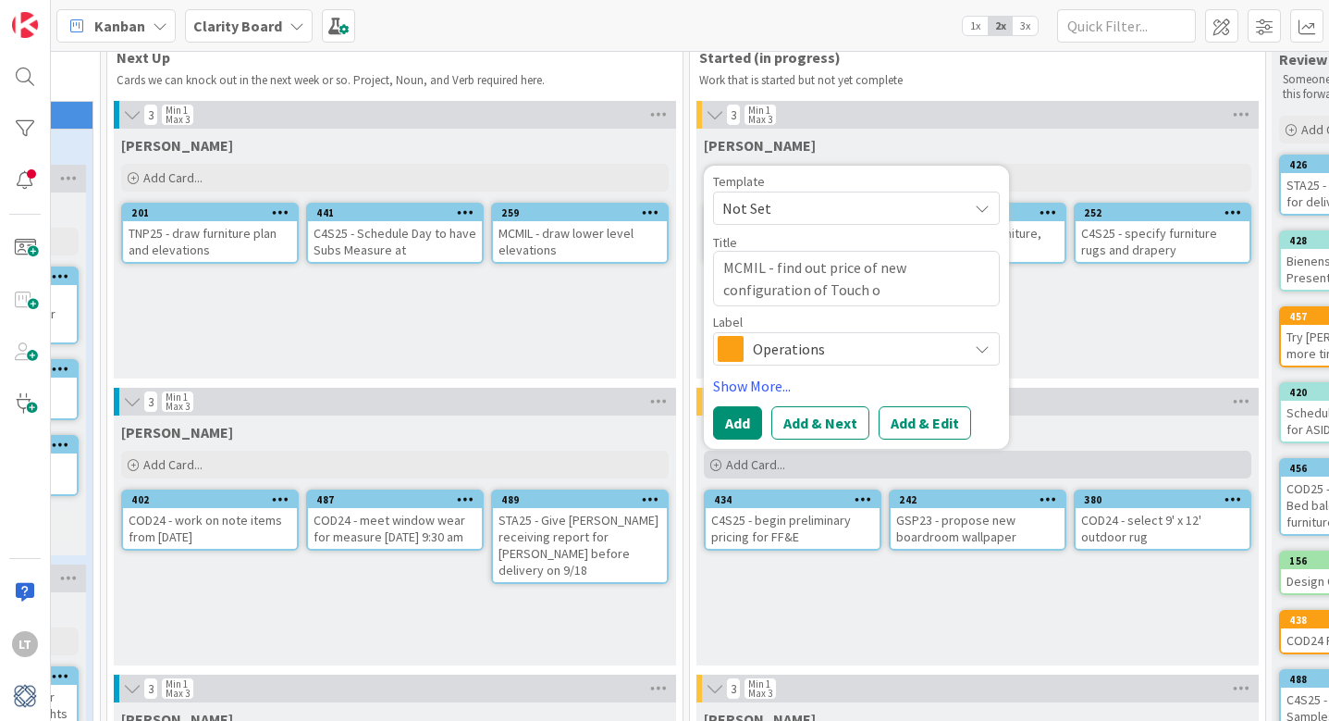
type textarea "MCMIL - find out price of new configuration of Touch"
type textarea "x"
type textarea "MCMIL - find out price of new configuration of Touch"
type textarea "x"
type textarea "MCMIL - find out price of new configuration of Touc"
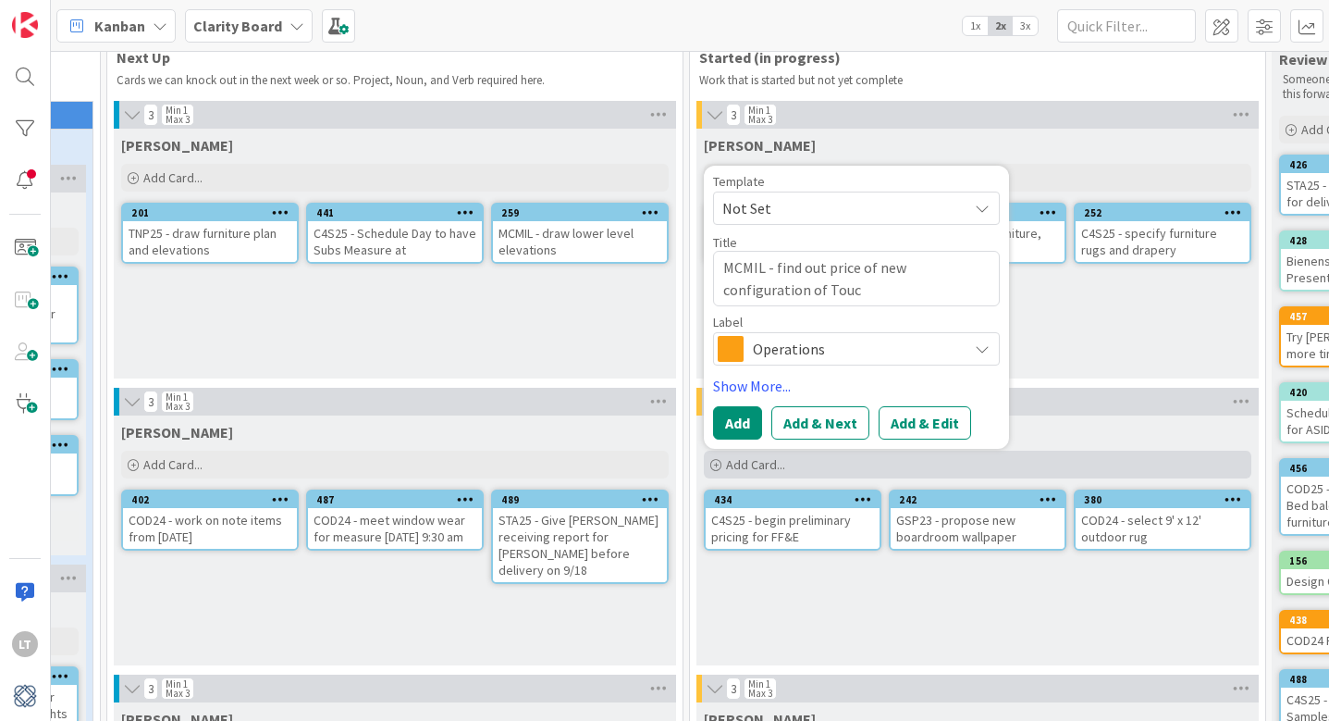
type textarea "x"
type textarea "MCMIL - find out price of new configuration of Tou"
type textarea "x"
type textarea "MCMIL - find out price of new configuration of To"
type textarea "x"
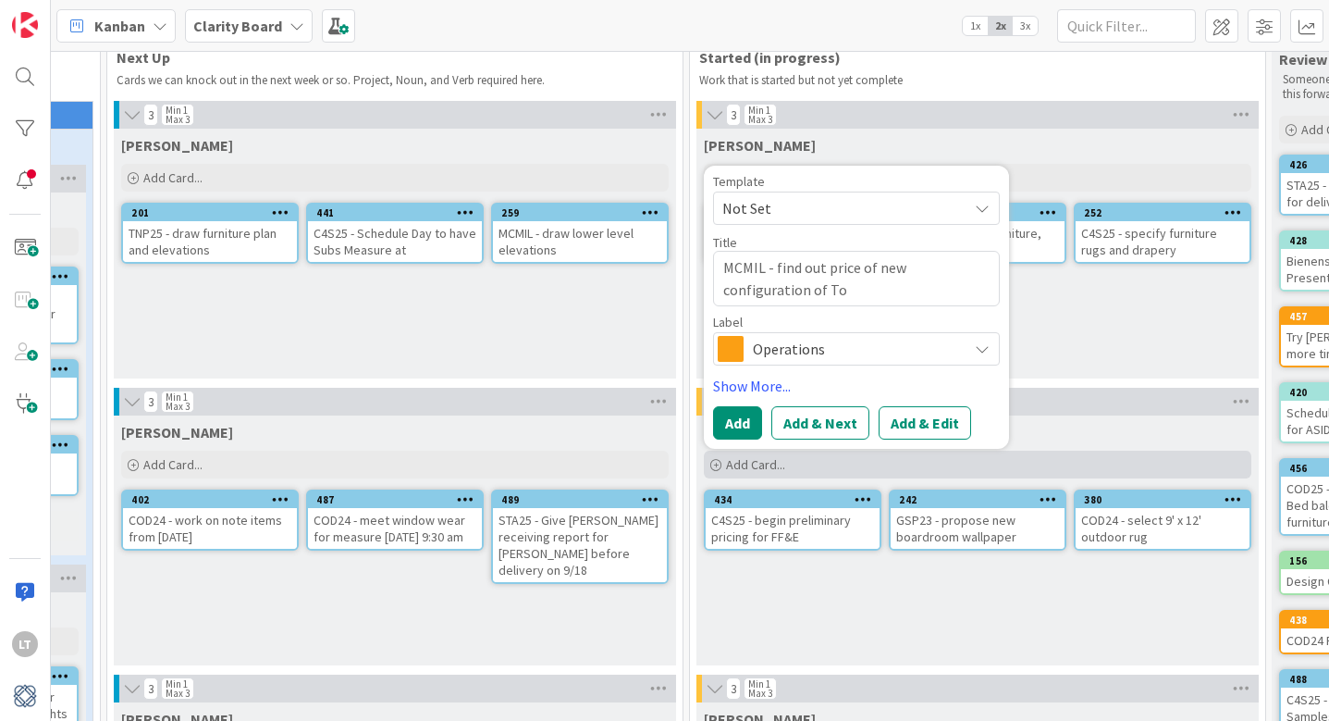
type textarea "MCMIL - find out price of new configuration of T"
type textarea "x"
type textarea "MCMIL - find out price of new configuration of Tu"
type textarea "x"
type textarea "MCMIL - find out price of new configuration of Tuu"
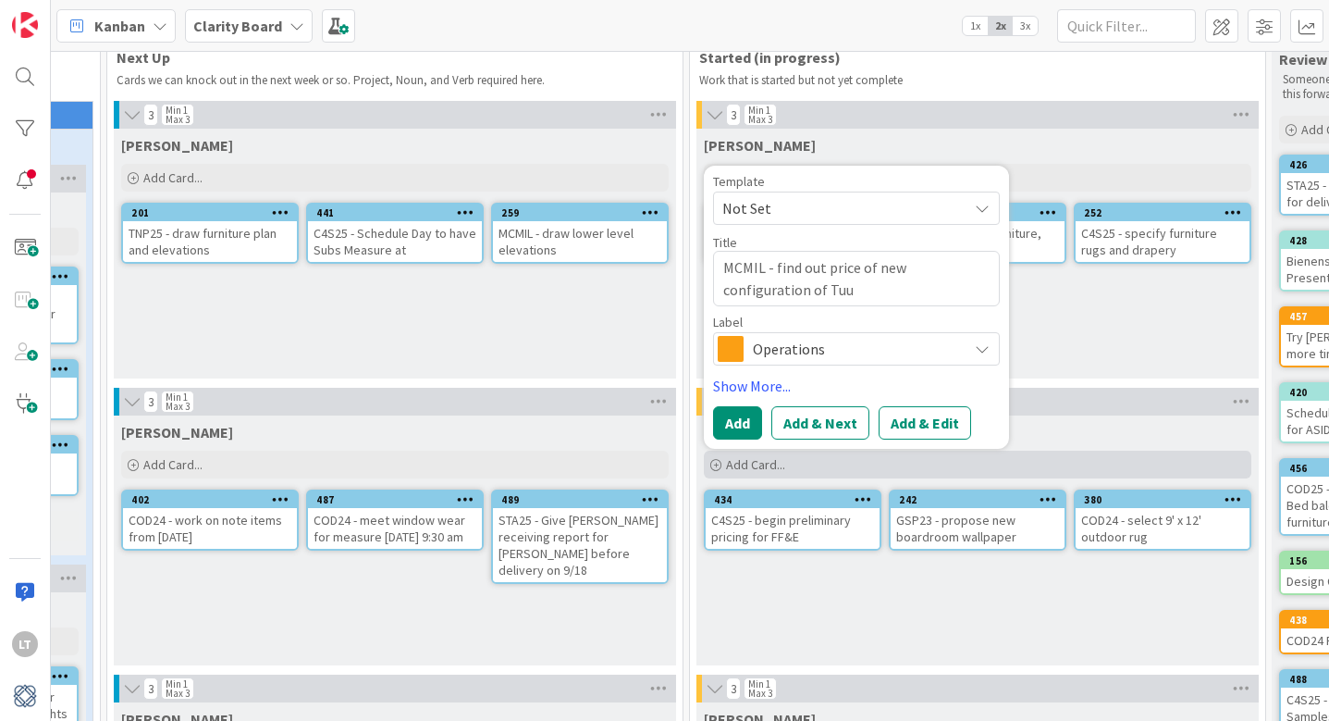
type textarea "x"
type textarea "MCMIL - find out price of new configuration of Tuuc"
type textarea "x"
type textarea "MCMIL - find out price of new configuration of Tuuci"
type textarea "x"
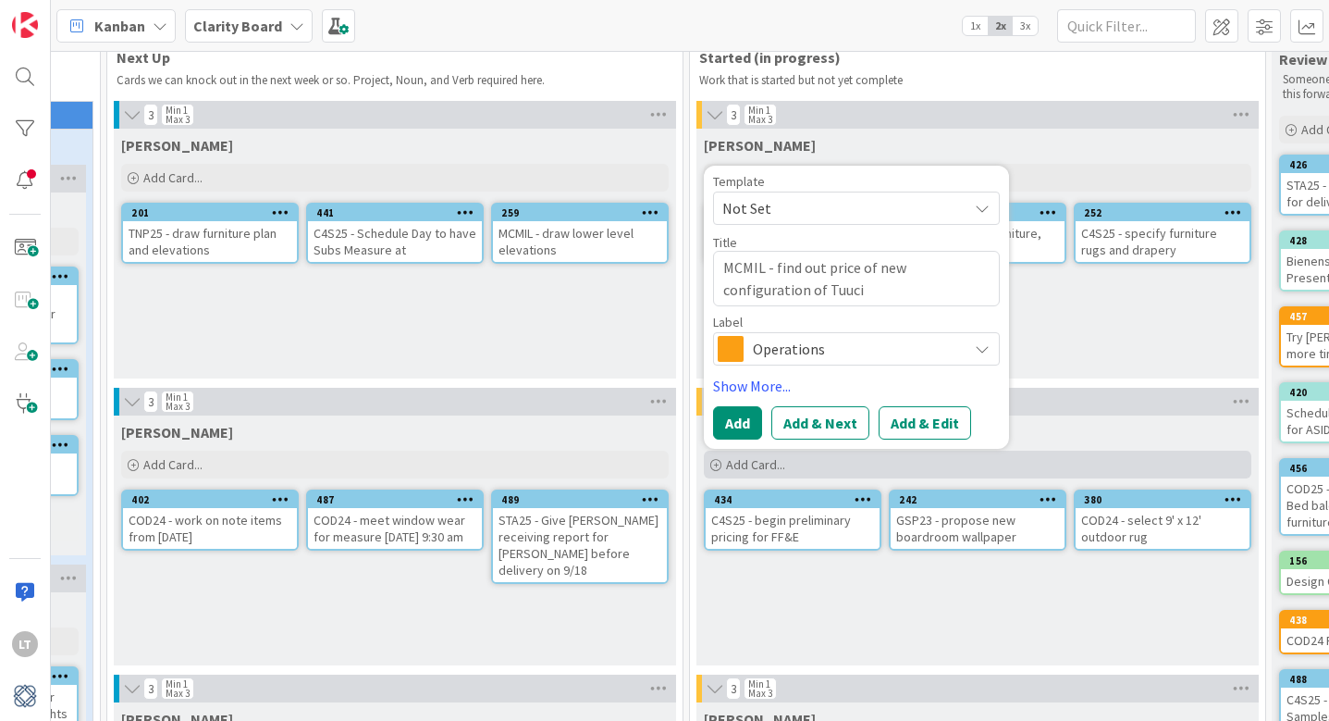
type textarea "MCMIL - find out price of new configuration of Tuuci"
type textarea "x"
type textarea "MCMIL - find out price of new configuration of Tuuci u"
type textarea "x"
type textarea "MCMIL - find out price of new configuration of Tuuci um"
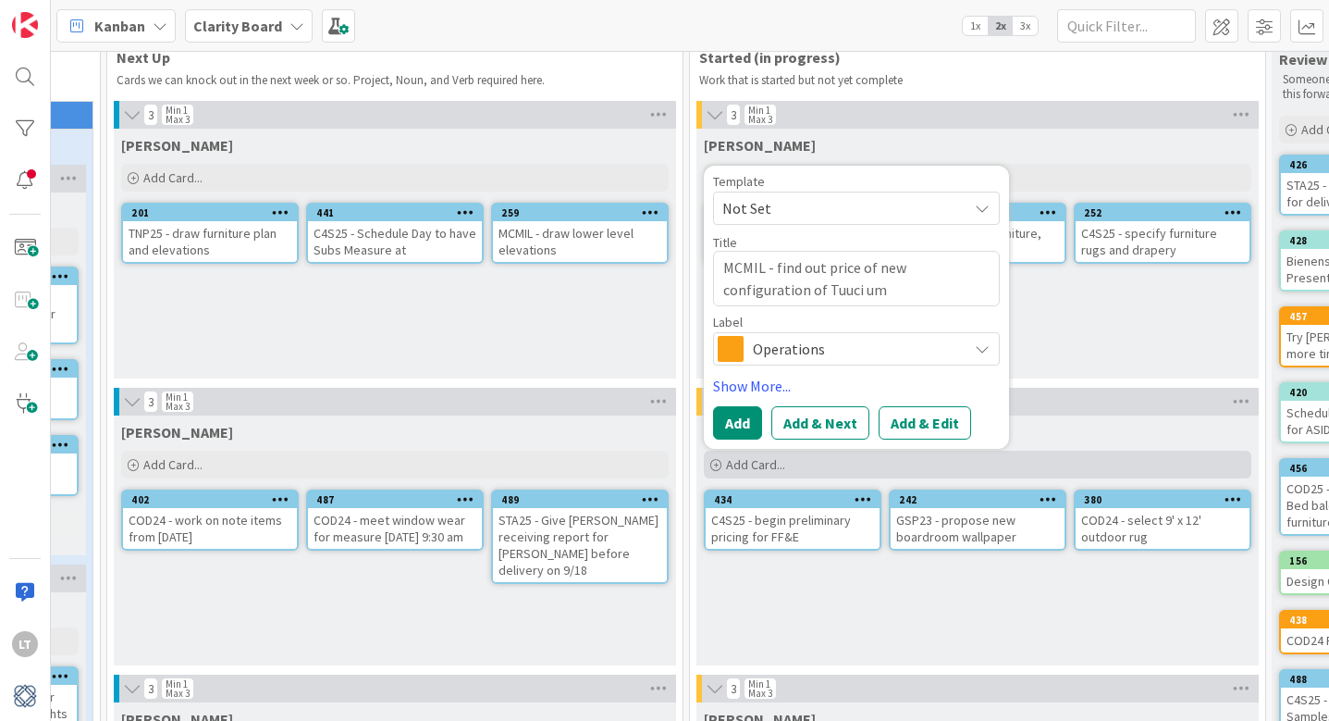
type textarea "x"
type textarea "MCMIL - find out price of new configuration of Tuuci umb"
type textarea "x"
type textarea "MCMIL - find out price of new configuration of Tuuci umbr"
type textarea "x"
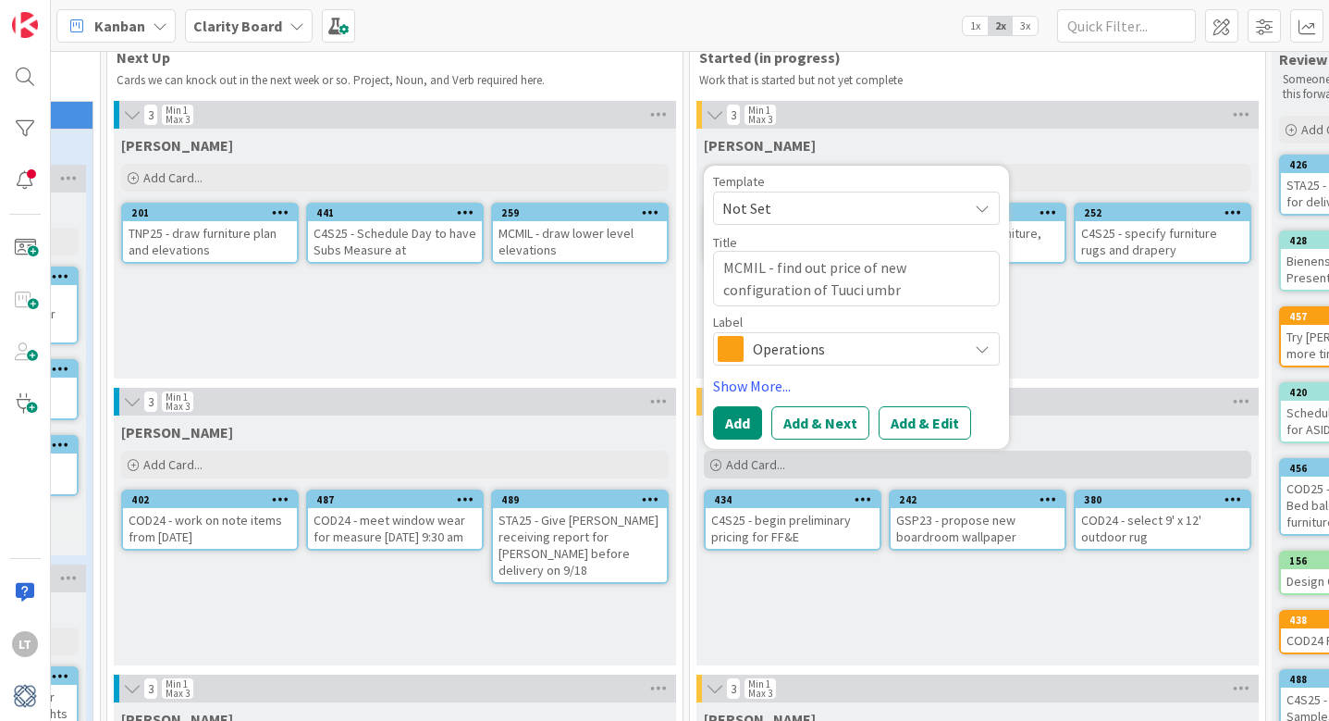
type textarea "MCMIL - find out price of new configuration of Tuuci umbre"
type textarea "x"
type textarea "MCMIL - find out price of new configuration of Tuuci umbrel"
type textarea "x"
type textarea "MCMIL - find out price of new configuration of Tuuci [PERSON_NAME]"
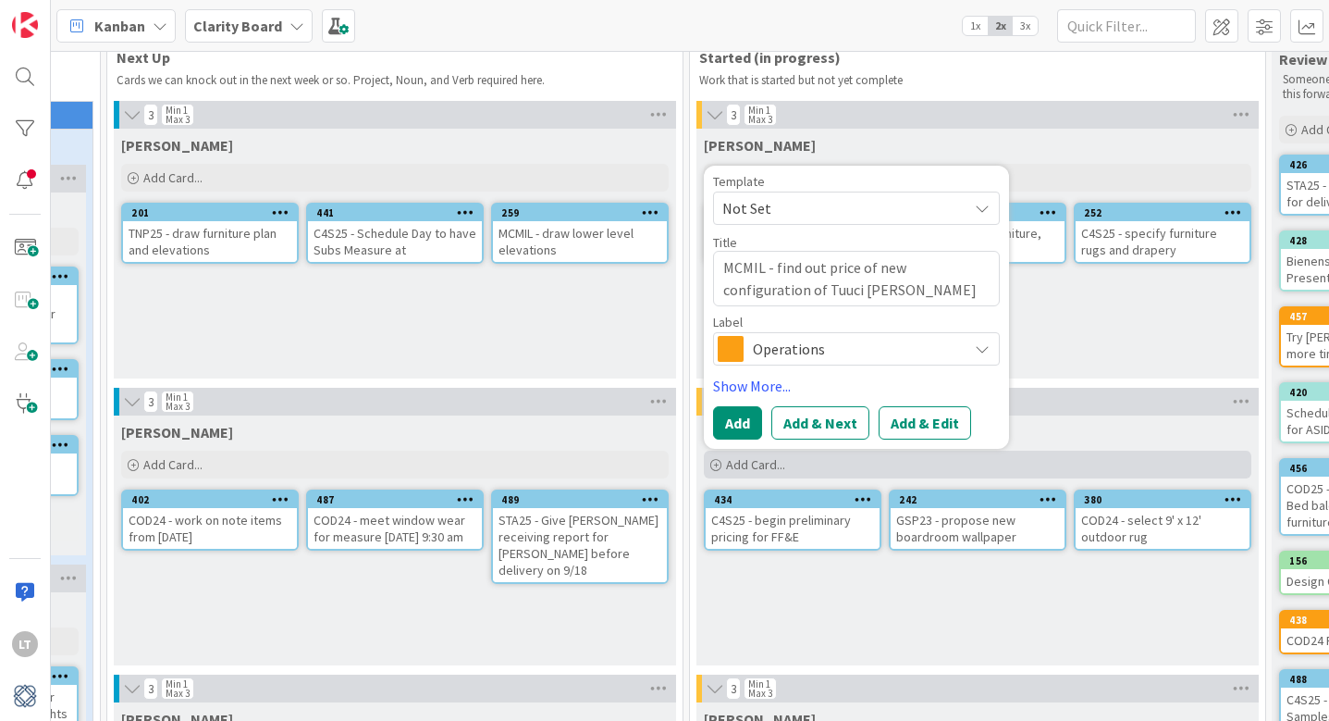
type textarea "x"
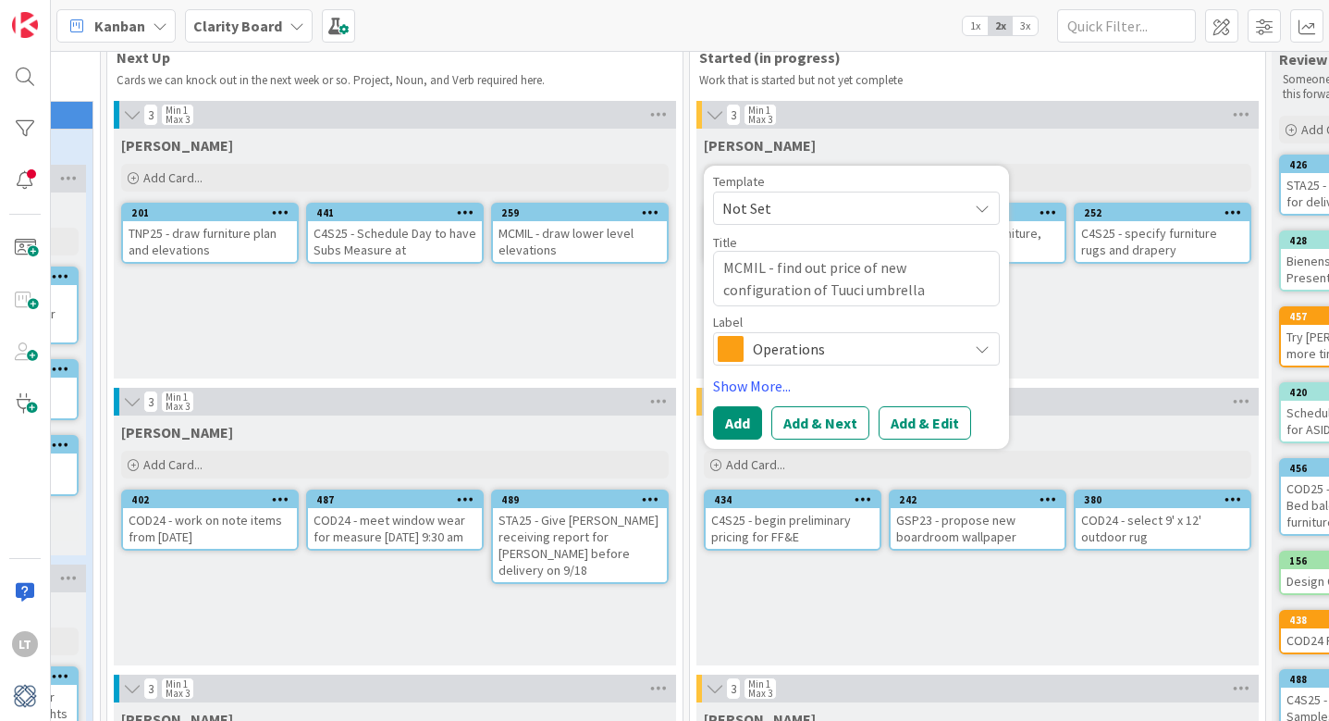
type textarea "MCMIL - find out price of new configuration of Tuuci umbrella"
click at [920, 346] on span "Operations" at bounding box center [855, 349] width 205 height 26
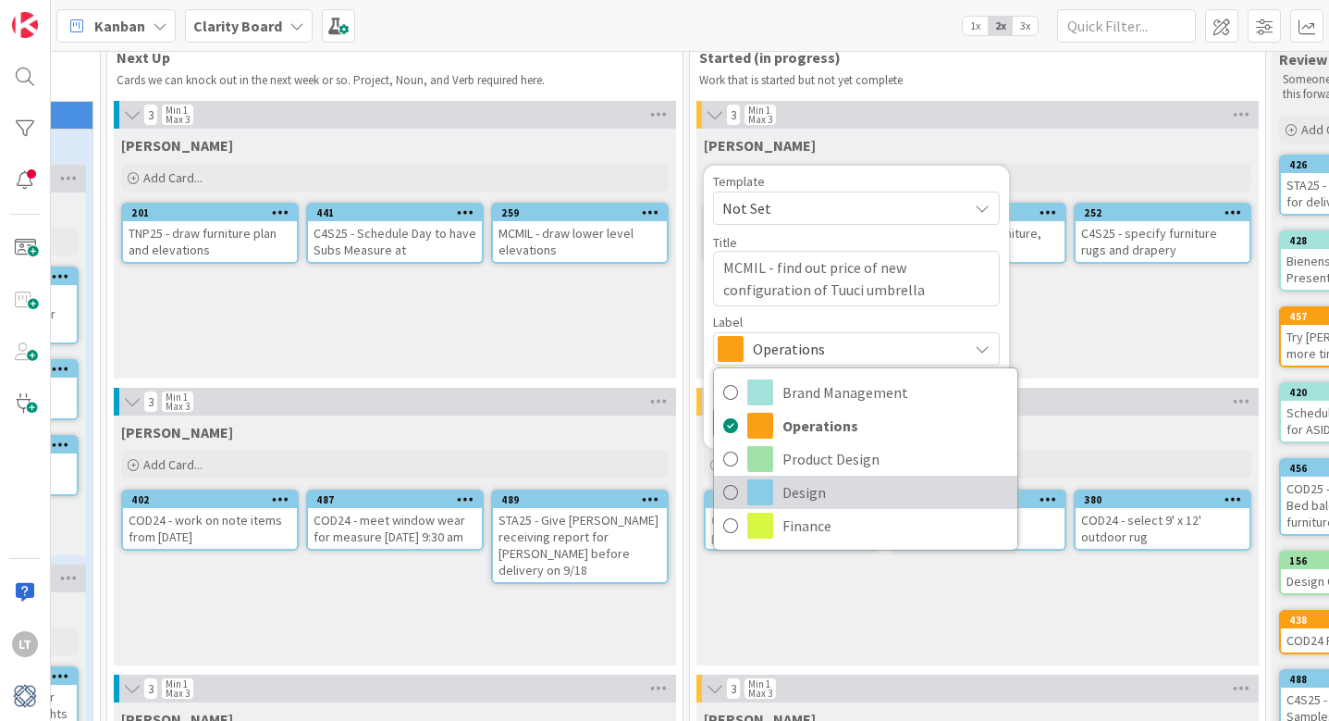
click at [767, 497] on span at bounding box center [760, 492] width 26 height 26
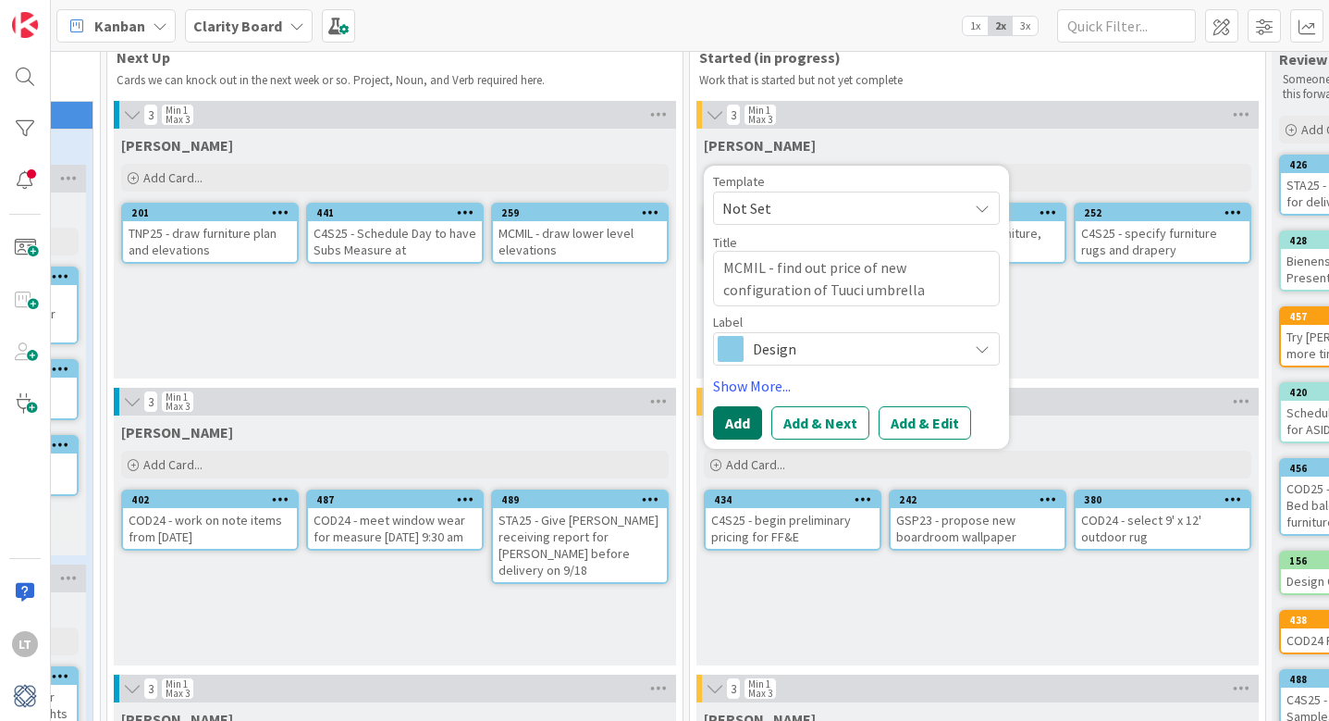
click at [737, 415] on button "Add" at bounding box center [737, 422] width 49 height 33
type textarea "x"
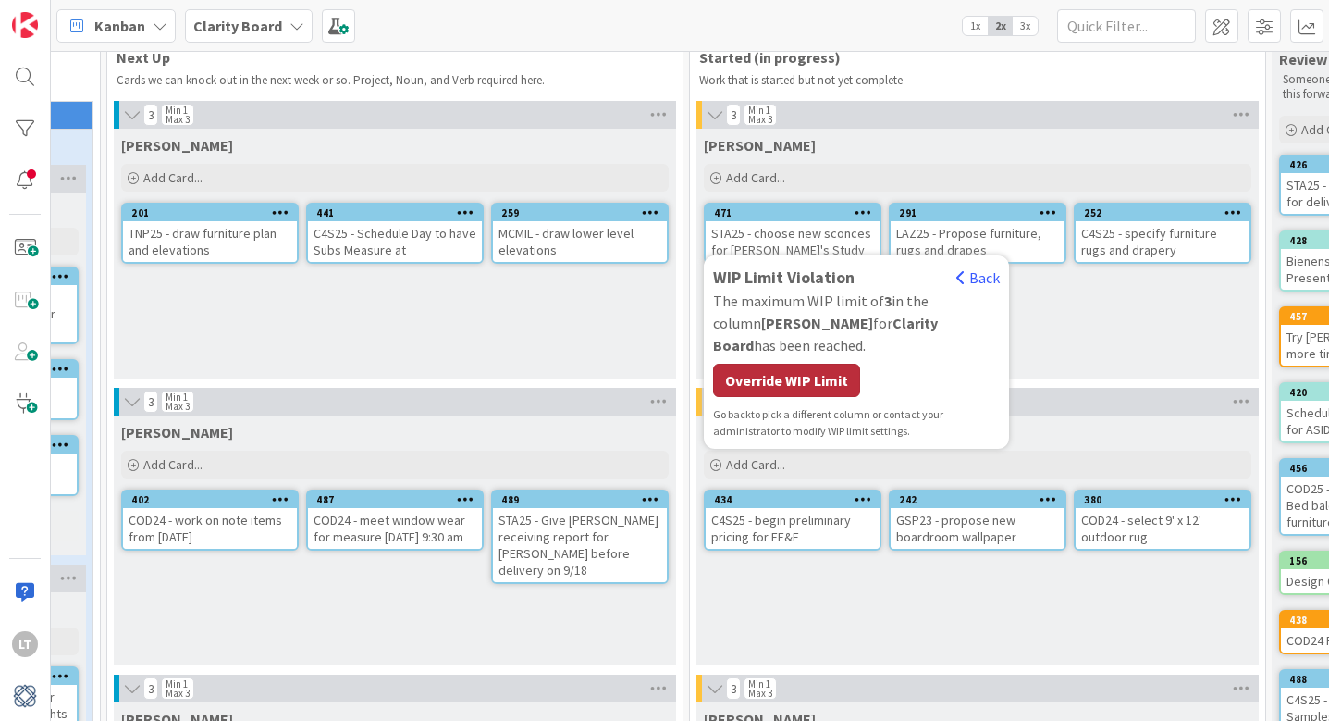
click at [773, 377] on div "Override WIP Limit" at bounding box center [786, 380] width 147 height 33
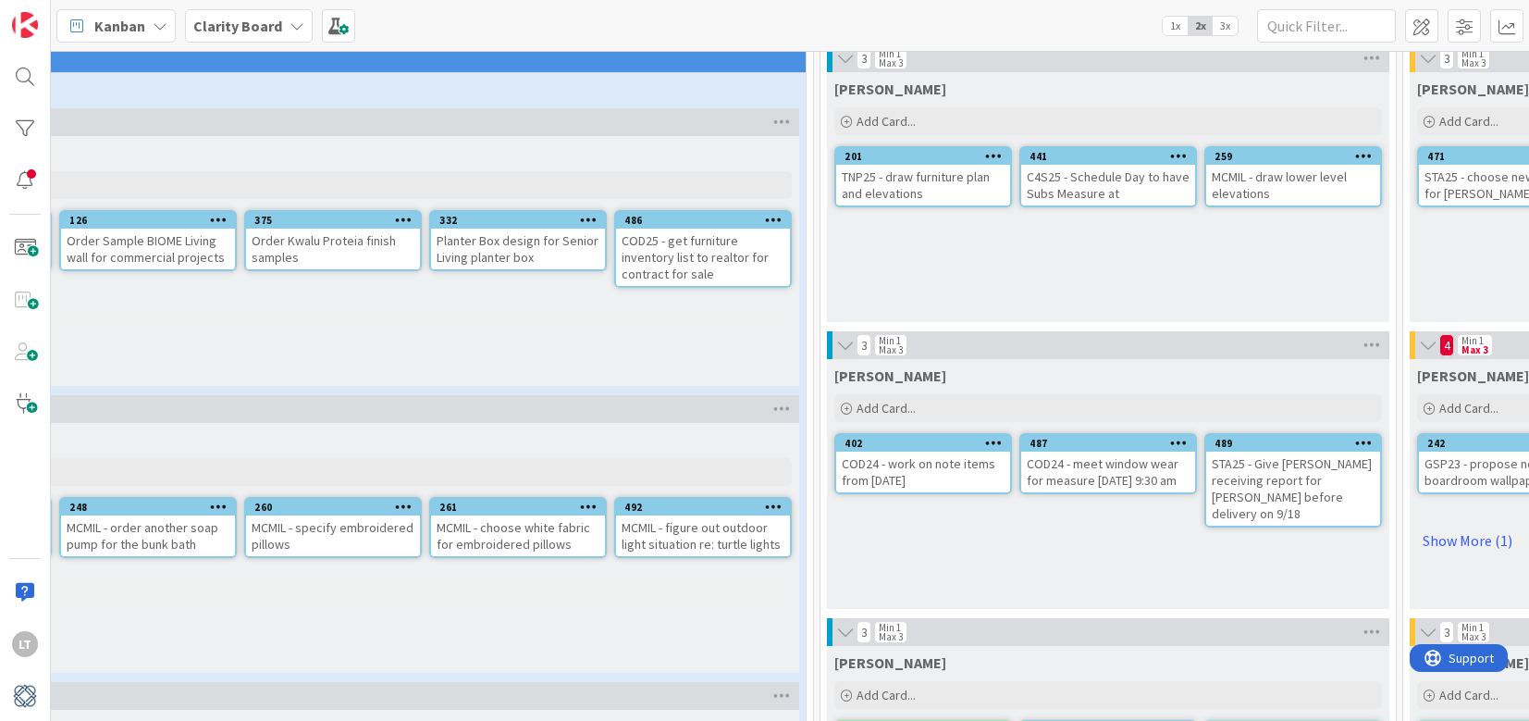
scroll to position [97, 206]
